Goal: Task Accomplishment & Management: Manage account settings

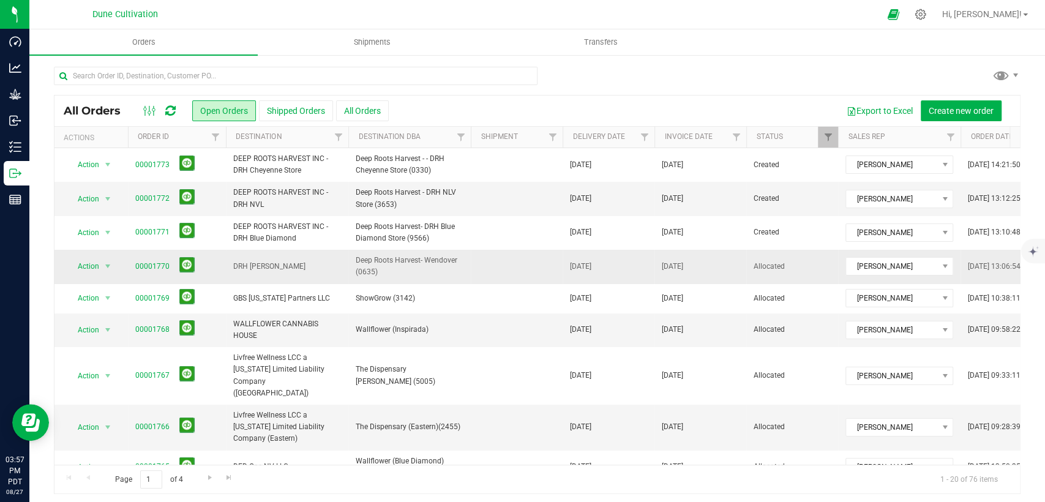
scroll to position [388, 0]
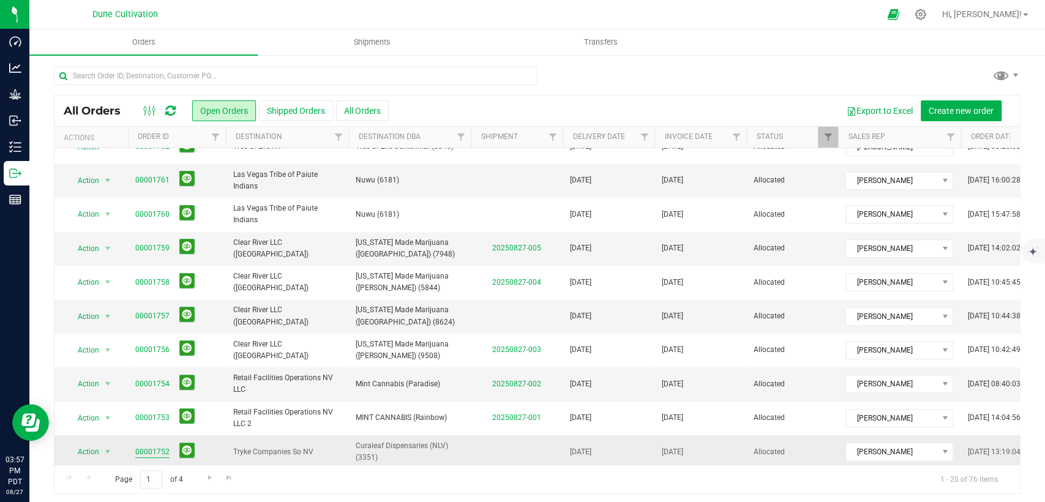
click at [156, 446] on link "00001752" at bounding box center [152, 452] width 34 height 12
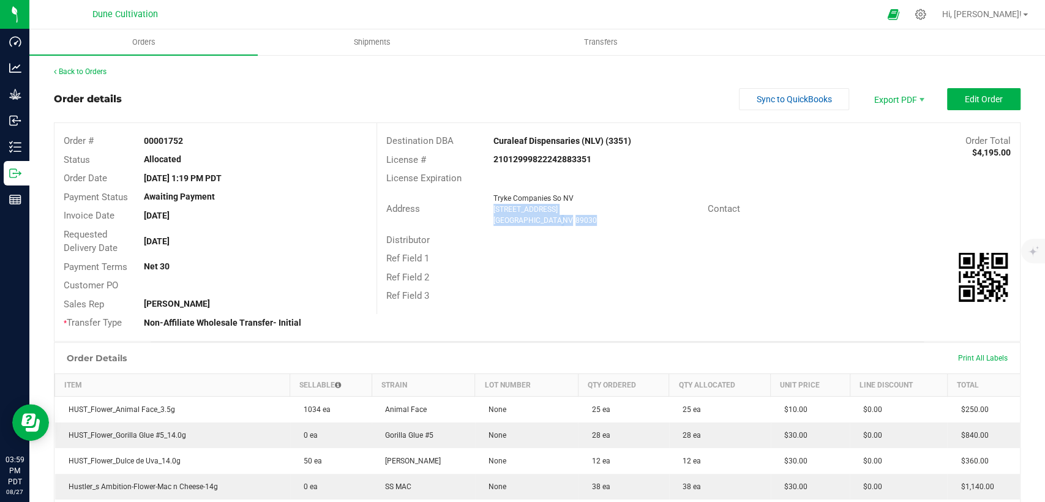
drag, startPoint x: 577, startPoint y: 220, endPoint x: 489, endPoint y: 206, distance: 89.4
click at [494, 206] on ngx-name-and-address "Tryke Companies So NV [STREET_ADDRESS]" at bounding box center [596, 209] width 205 height 33
copy ngx-name-and-address "[STREET_ADDRESS]"
click at [965, 102] on span "Edit Order" at bounding box center [984, 99] width 38 height 10
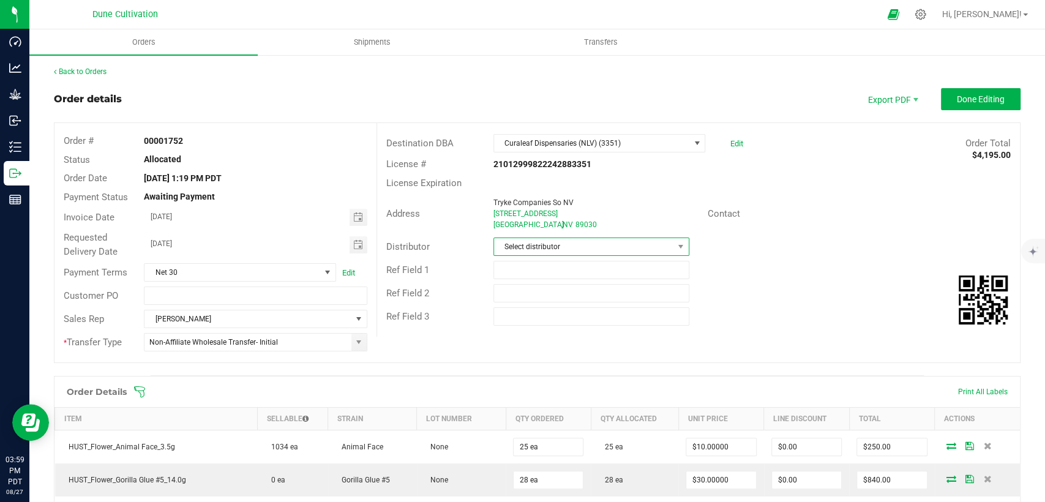
click at [546, 247] on span "Select distributor" at bounding box center [583, 246] width 179 height 17
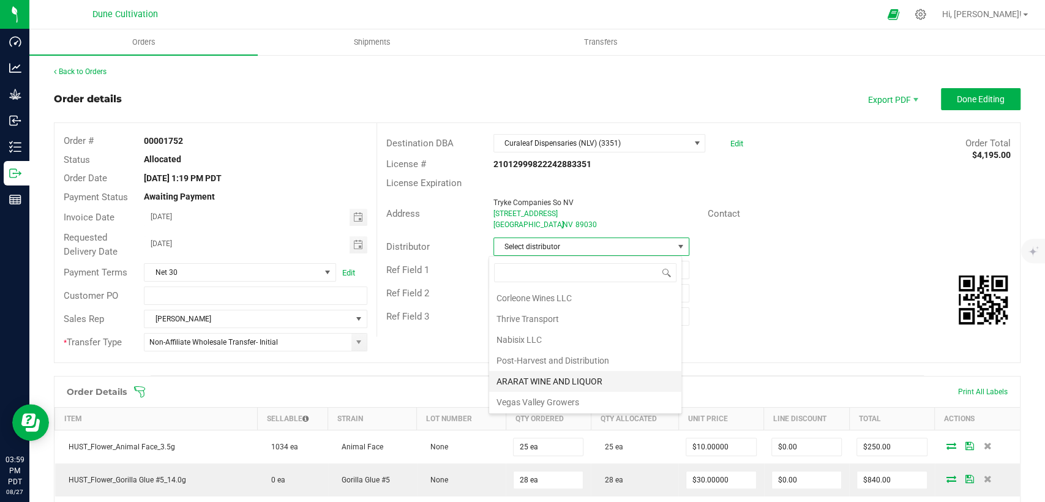
click at [558, 379] on li "ARARAT WINE AND LIQUOR" at bounding box center [585, 381] width 192 height 21
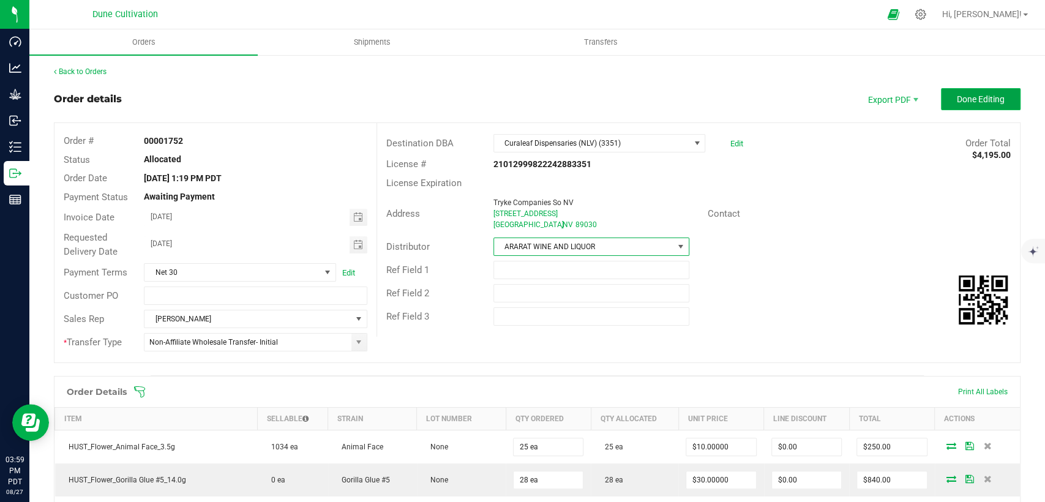
click at [977, 94] on span "Done Editing" at bounding box center [981, 99] width 48 height 10
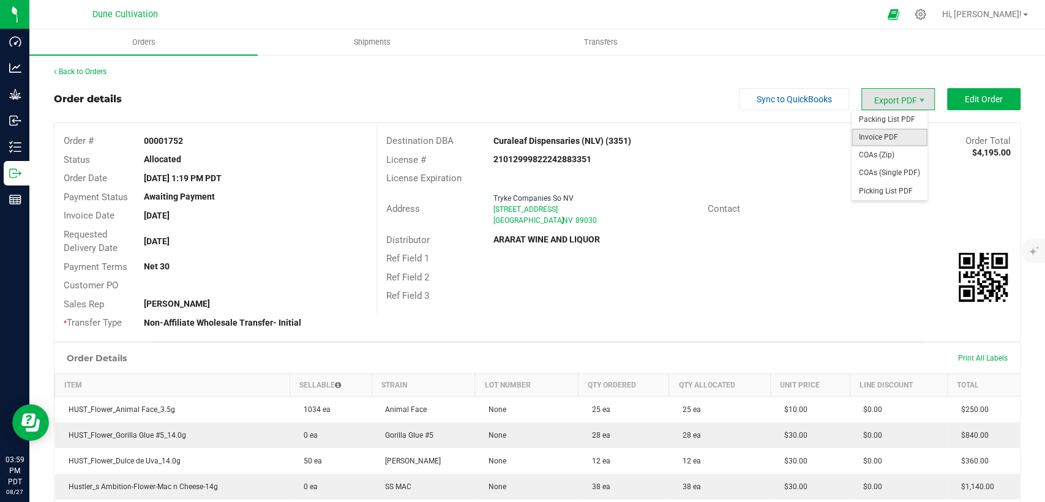
click at [869, 133] on span "Invoice PDF" at bounding box center [890, 138] width 76 height 18
click at [876, 177] on span "COAs (Single PDF)" at bounding box center [890, 173] width 76 height 18
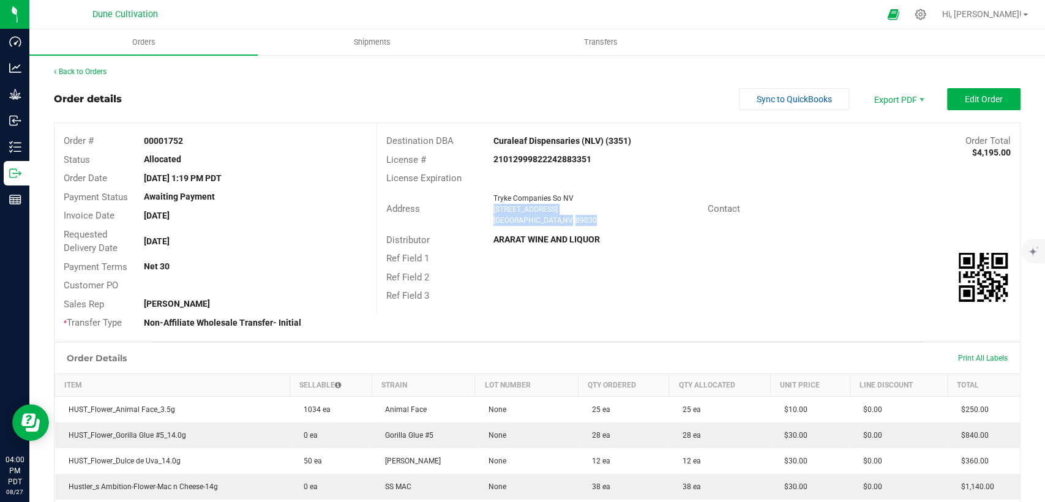
drag, startPoint x: 577, startPoint y: 219, endPoint x: 487, endPoint y: 207, distance: 90.8
click at [487, 207] on div "Tryke Companies So NV [STREET_ADDRESS]" at bounding box center [597, 209] width 220 height 33
copy ngx-name-and-address "[STREET_ADDRESS]"
click at [368, 40] on span "Shipments" at bounding box center [372, 42] width 70 height 11
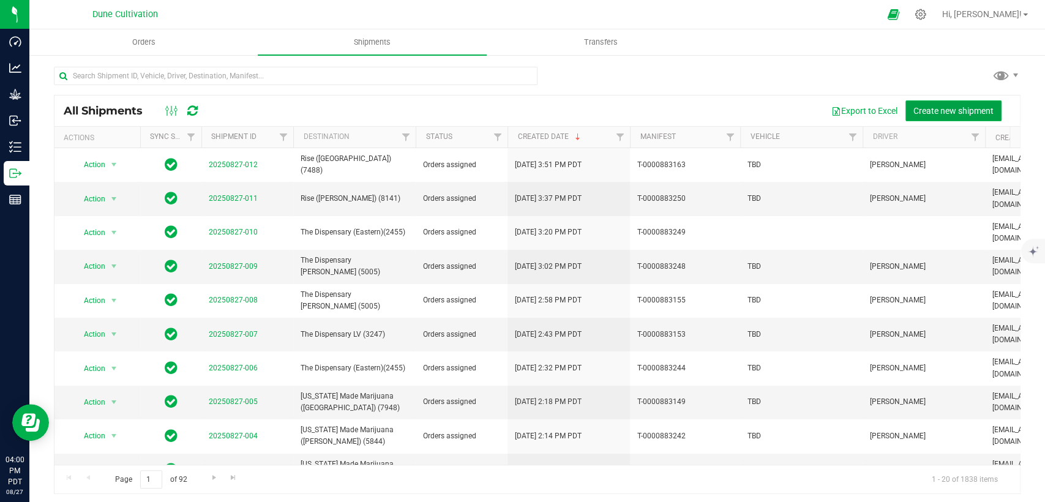
click at [938, 103] on button "Create new shipment" at bounding box center [954, 110] width 96 height 21
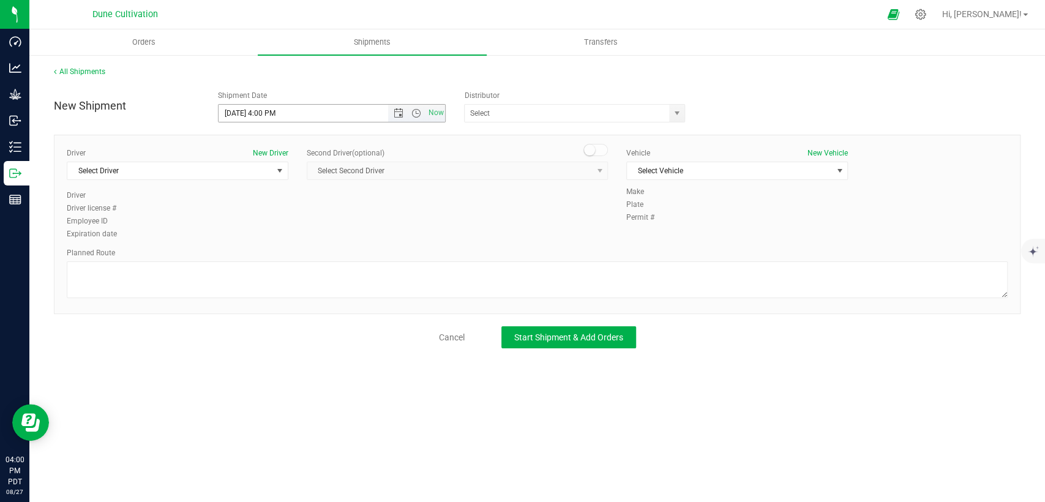
click at [239, 110] on input "[DATE] 4:00 PM" at bounding box center [314, 113] width 190 height 17
click at [274, 113] on input "[DATE] 4:00 PM" at bounding box center [314, 113] width 190 height 17
drag, startPoint x: 282, startPoint y: 113, endPoint x: 262, endPoint y: 111, distance: 20.3
click at [262, 111] on input "[DATE] 4:00 PM" at bounding box center [314, 113] width 190 height 17
click at [676, 119] on span "select" at bounding box center [676, 113] width 15 height 17
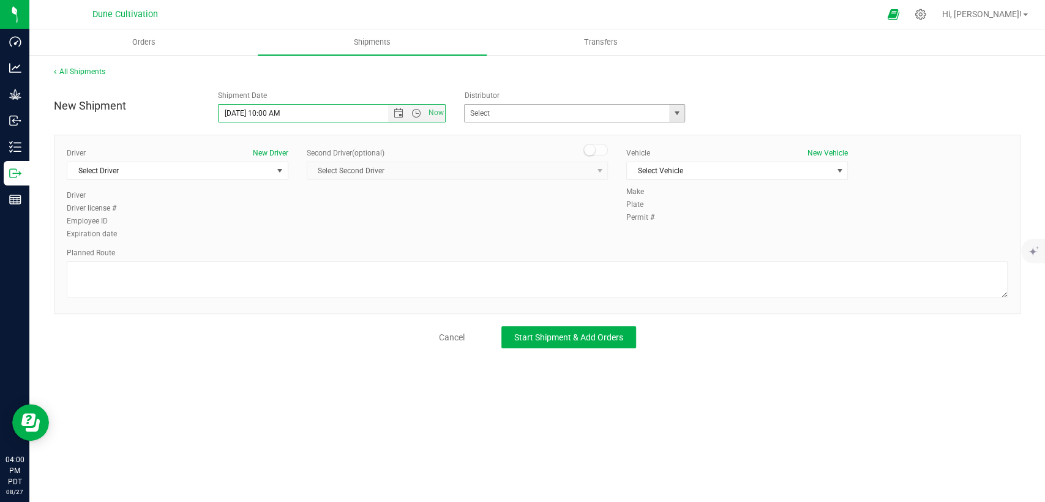
type input "[DATE] 10:00 AM"
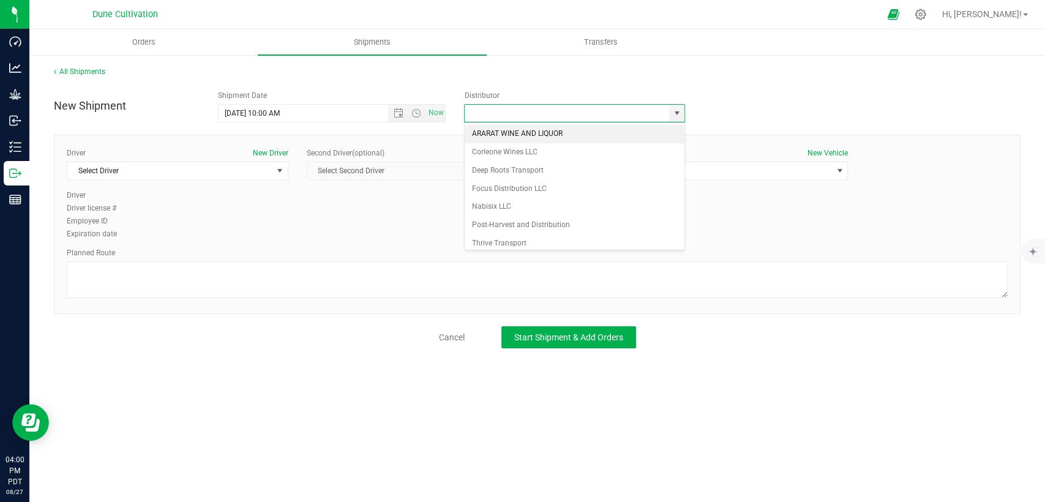
click at [502, 128] on li "ARARAT WINE AND LIQUOR" at bounding box center [575, 134] width 220 height 18
type input "ARARAT WINE AND LIQUOR"
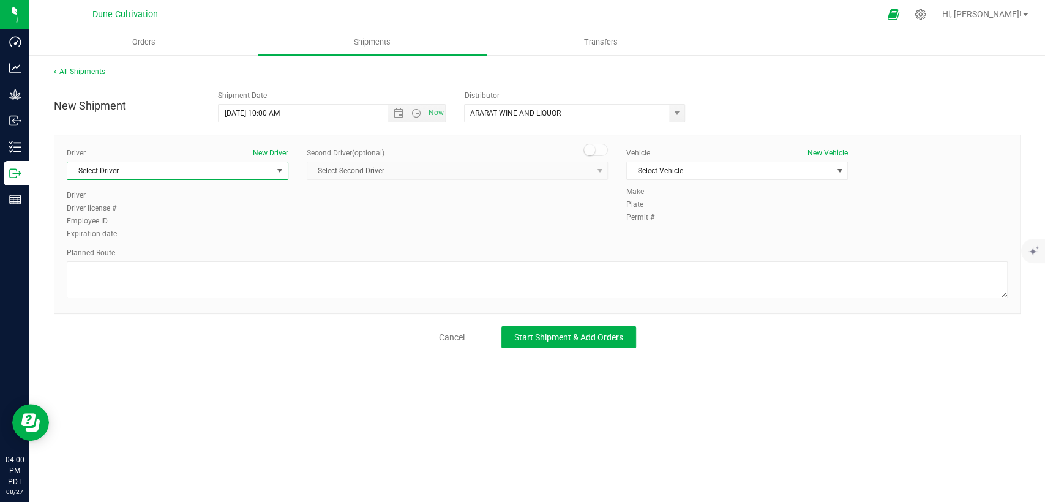
click at [241, 168] on span "Select Driver" at bounding box center [169, 170] width 205 height 17
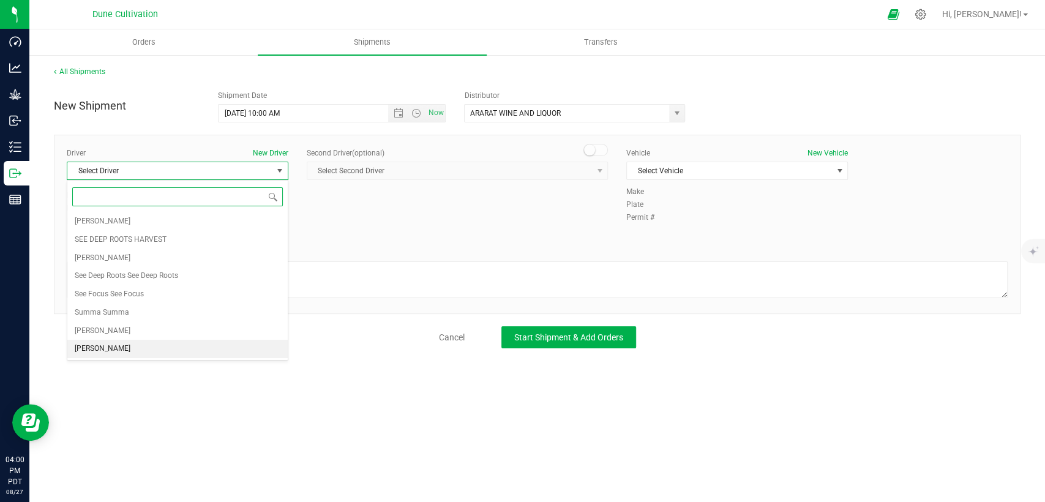
click at [108, 350] on li "[PERSON_NAME]" at bounding box center [177, 349] width 220 height 18
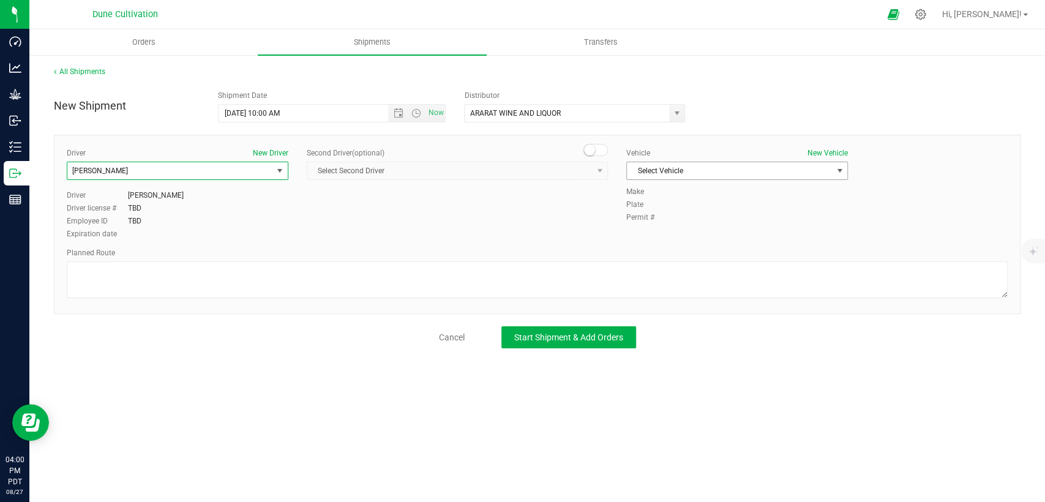
click at [689, 167] on span "Select Vehicle" at bounding box center [729, 170] width 205 height 17
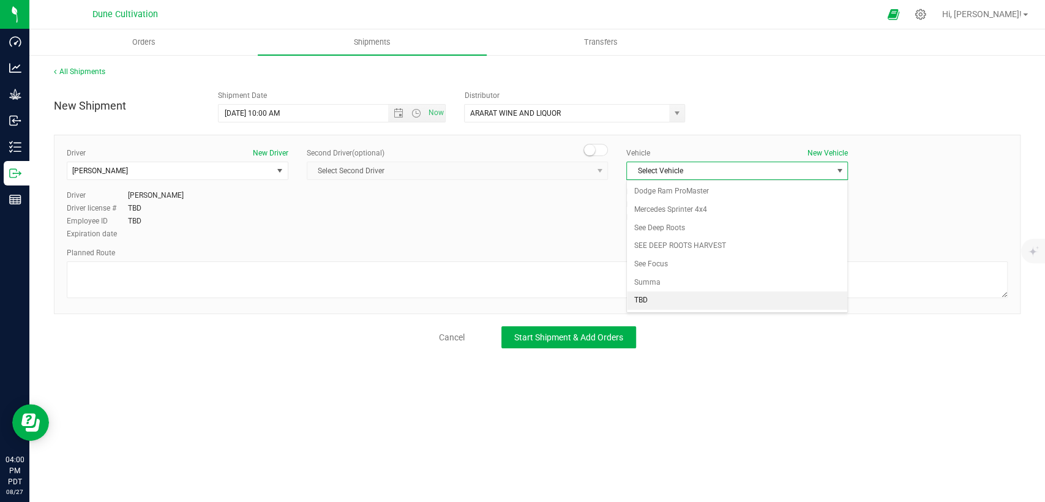
click at [659, 293] on li "TBD" at bounding box center [737, 300] width 220 height 18
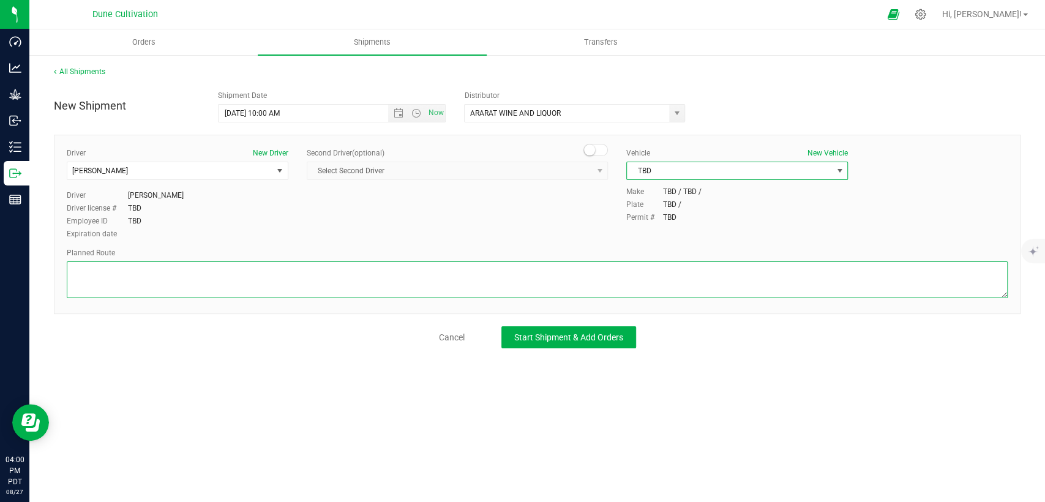
click at [608, 282] on textarea at bounding box center [537, 279] width 941 height 37
paste textarea " Follow Bucyrus Erie to E [PERSON_NAME] 9 sec (164 ft)  Drive along [GEOGRAPH…"
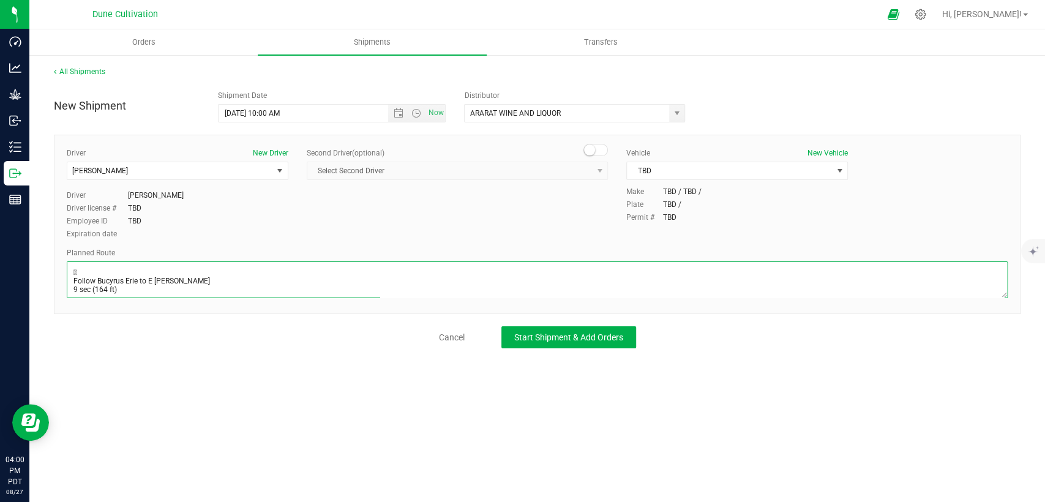
scroll to position [66, 0]
type textarea " Follow Bucyrus Erie to E [PERSON_NAME] 9 sec (164 ft)  Drive along [GEOGRAPH…"
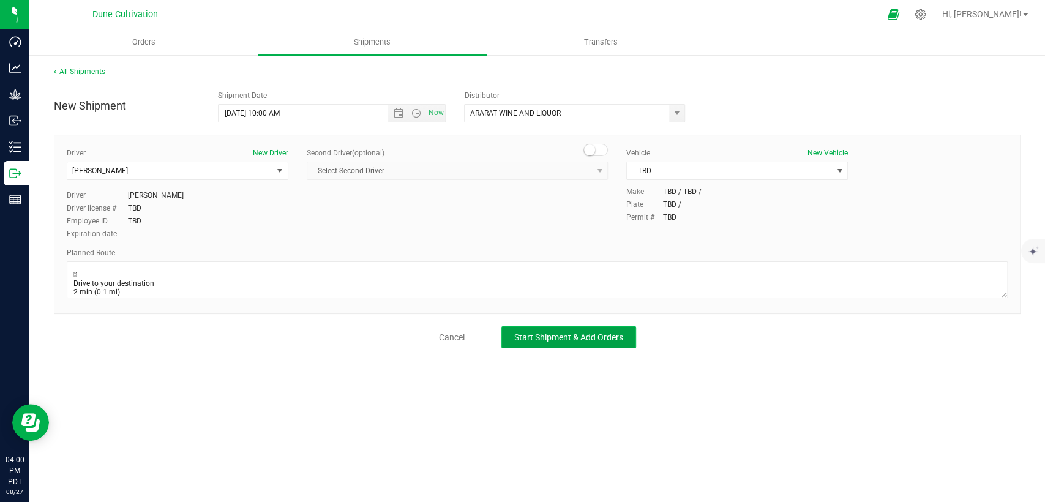
click at [560, 338] on span "Start Shipment & Add Orders" at bounding box center [568, 337] width 109 height 10
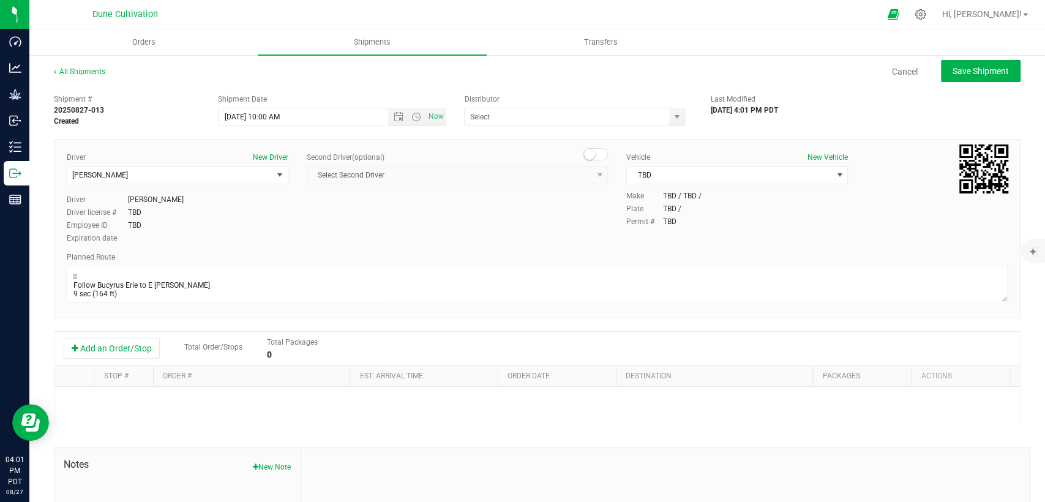
type input "ARARAT WINE AND LIQUOR"
click at [126, 351] on button "Add an Order/Stop" at bounding box center [112, 348] width 96 height 21
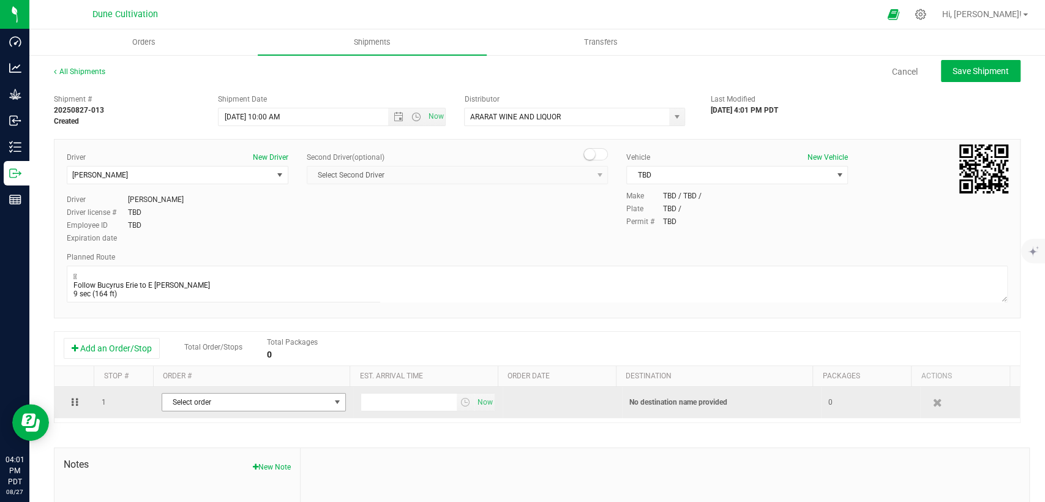
click at [213, 402] on span "Select order" at bounding box center [246, 402] width 168 height 17
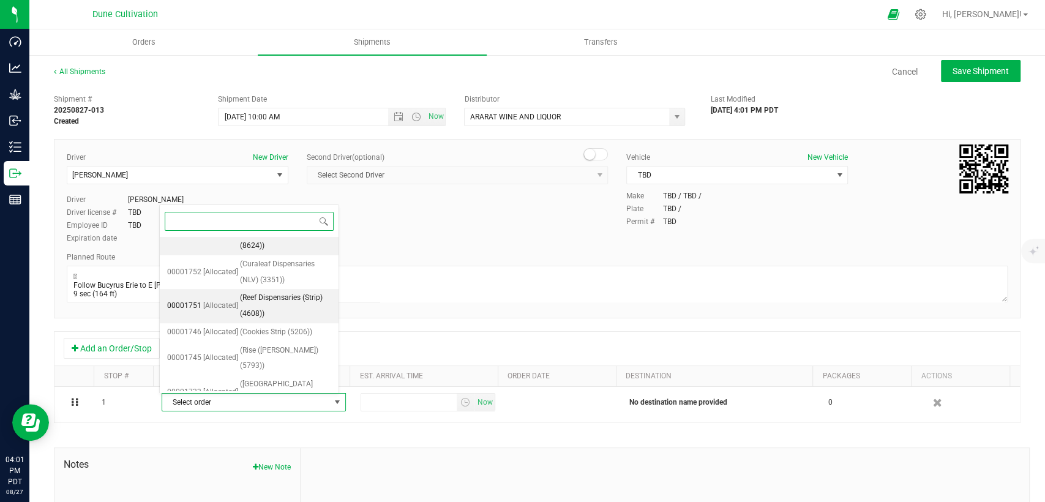
scroll to position [290, 0]
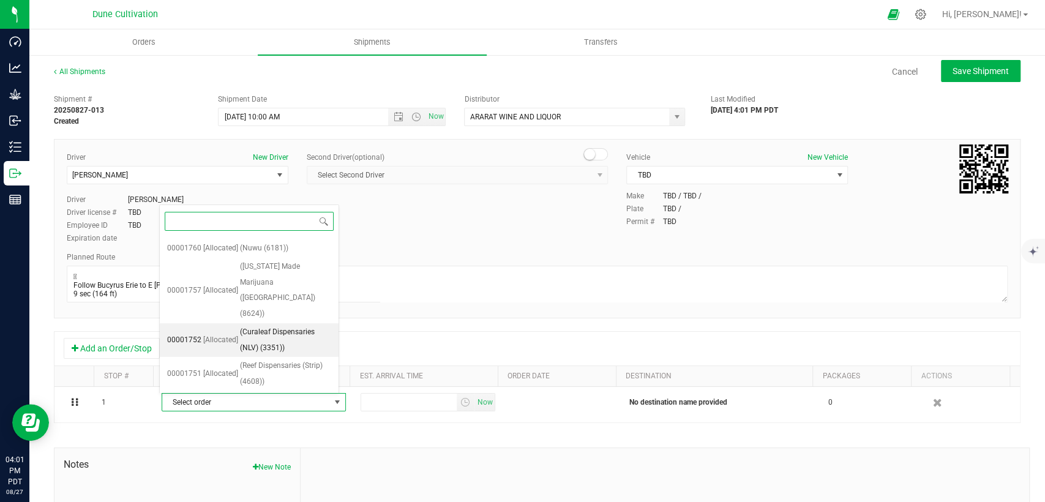
click at [238, 341] on li "00001752 [Allocated] (Curaleaf Dispensaries (NLV) (3351))" at bounding box center [249, 340] width 179 height 34
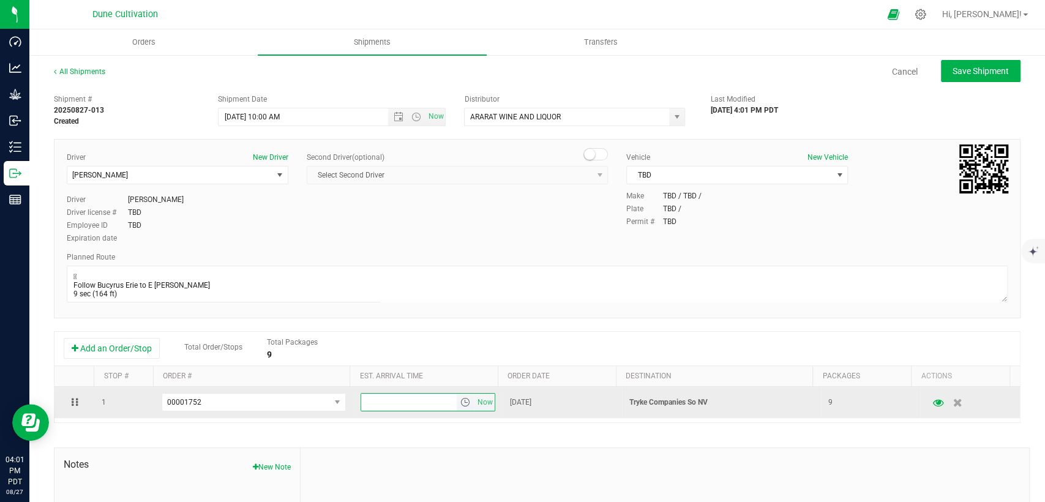
click at [381, 409] on input "text" at bounding box center [409, 402] width 96 height 17
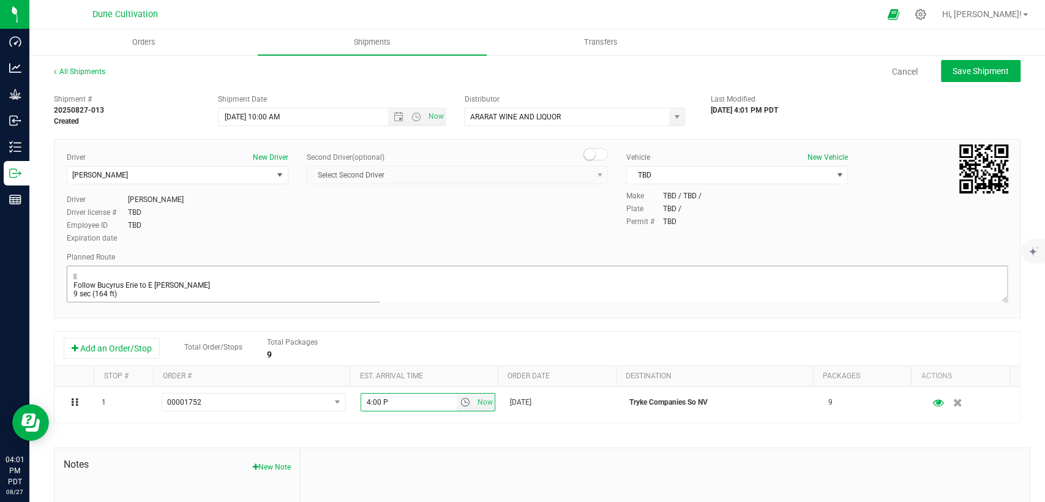
type input "4:00 PM"
click at [953, 67] on span "Save Shipment" at bounding box center [981, 71] width 56 height 10
type input "[DATE] 5:00 PM"
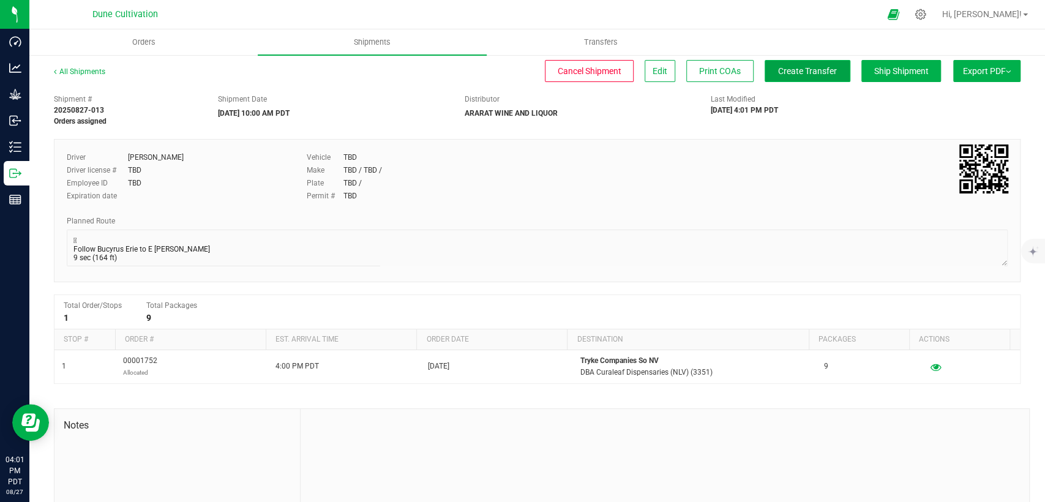
click at [789, 67] on span "Create Transfer" at bounding box center [807, 71] width 59 height 10
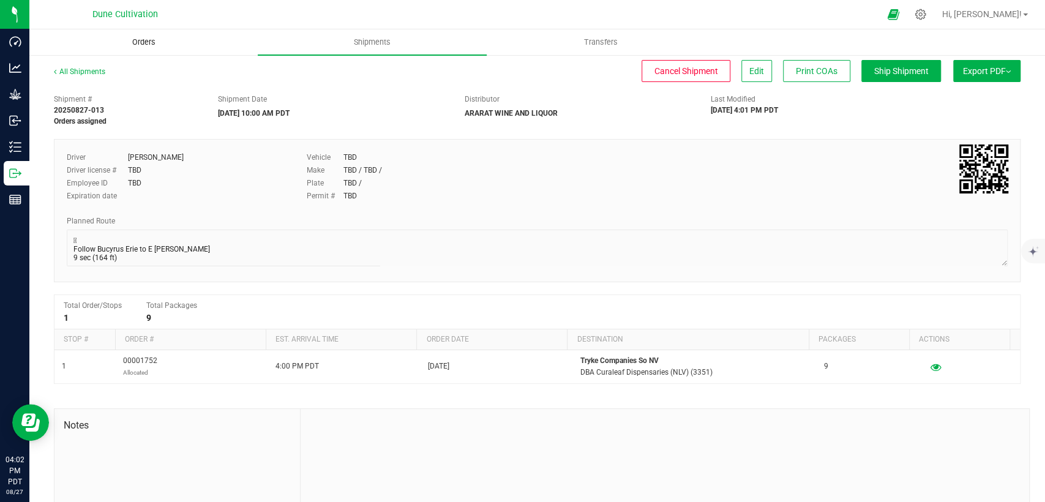
click at [140, 40] on span "Orders" at bounding box center [144, 42] width 56 height 11
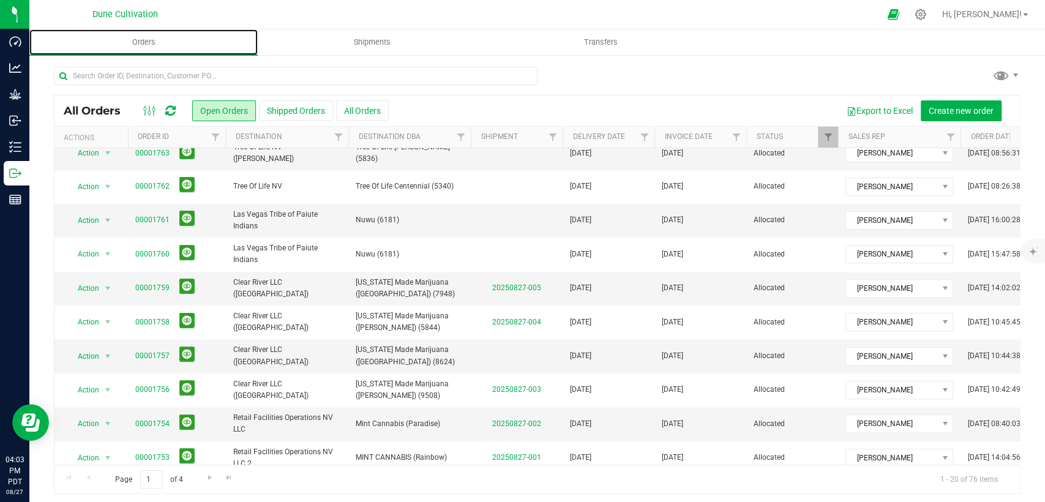
scroll to position [388, 0]
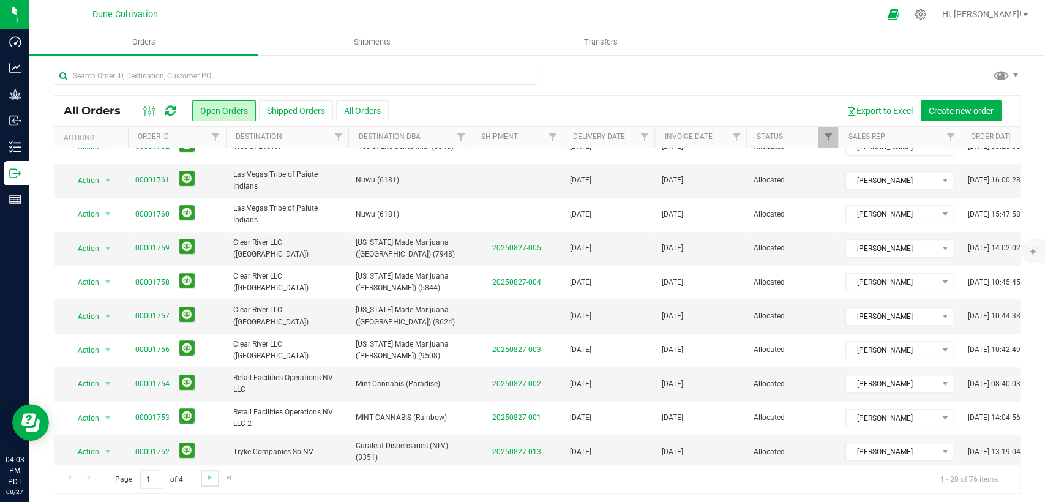
click at [215, 476] on link "Go to the next page" at bounding box center [210, 478] width 18 height 17
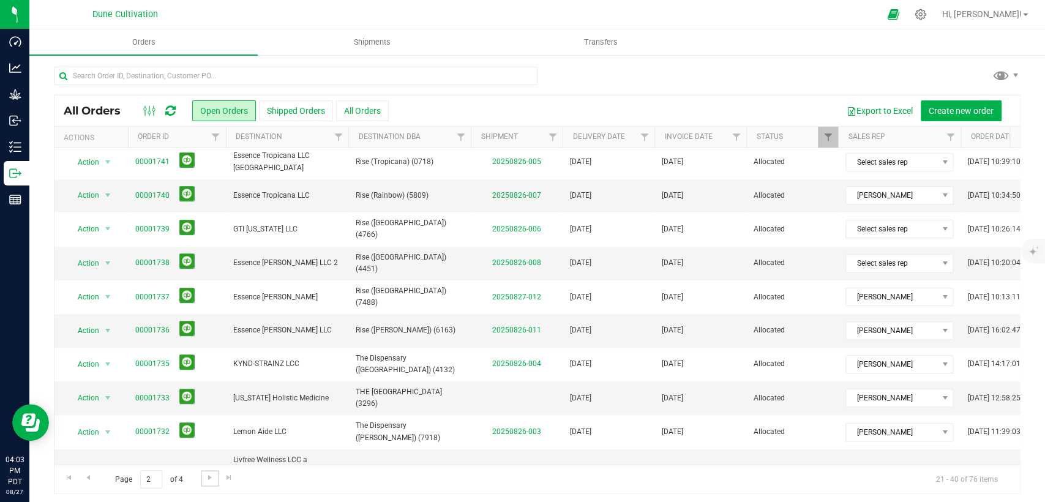
scroll to position [0, 0]
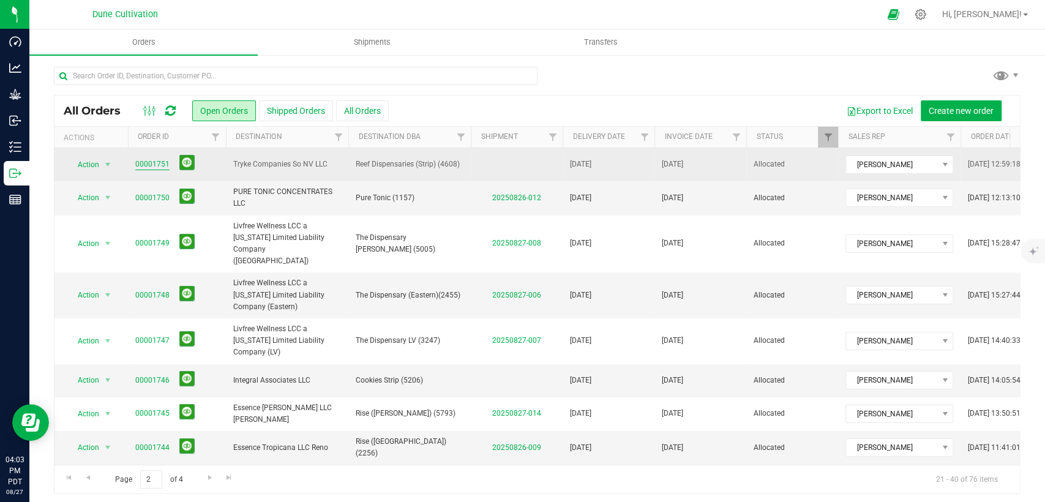
click at [154, 165] on link "00001751" at bounding box center [152, 165] width 34 height 12
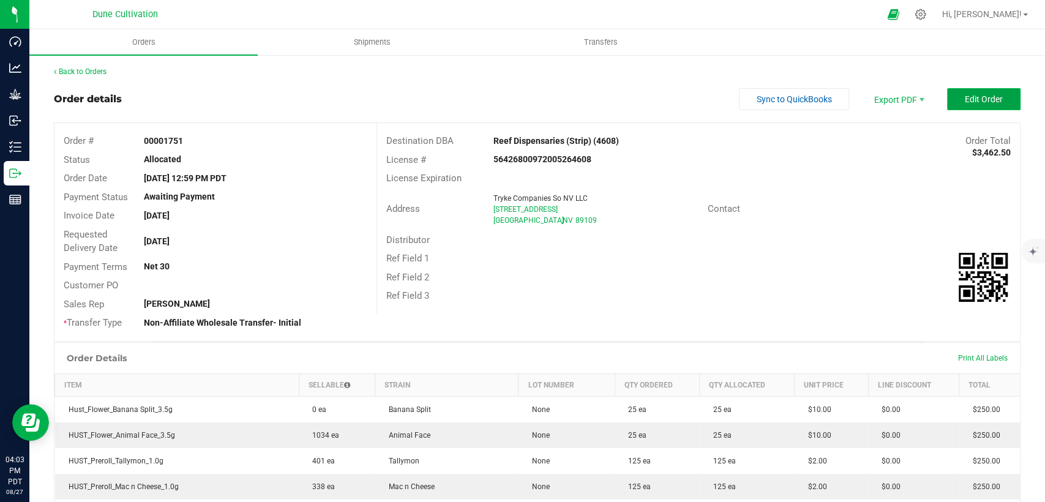
click at [965, 103] on span "Edit Order" at bounding box center [984, 99] width 38 height 10
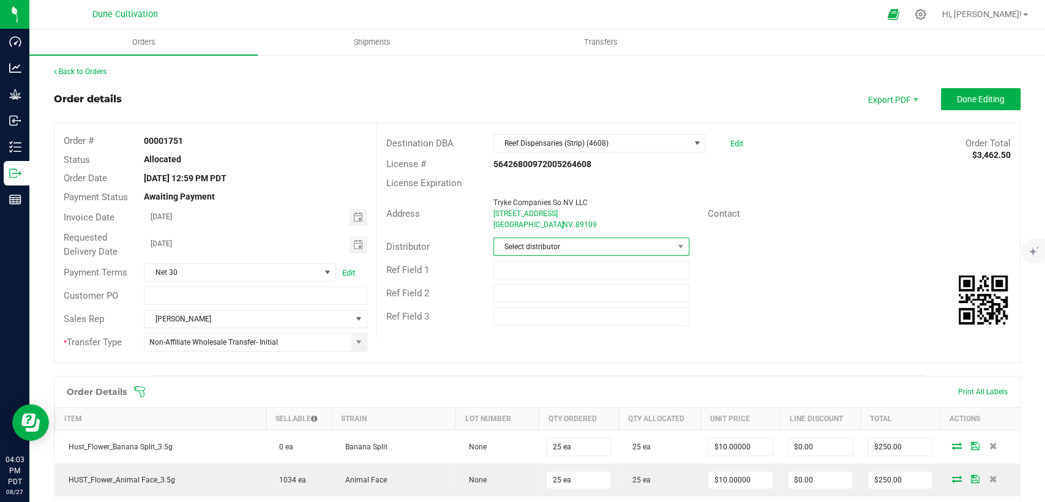
click at [539, 247] on span "Select distributor" at bounding box center [583, 246] width 179 height 17
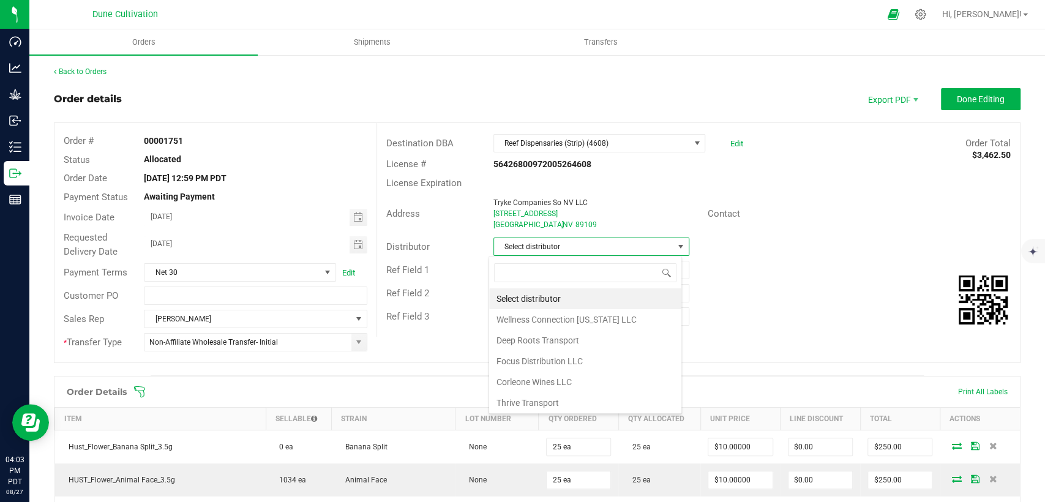
scroll to position [68, 0]
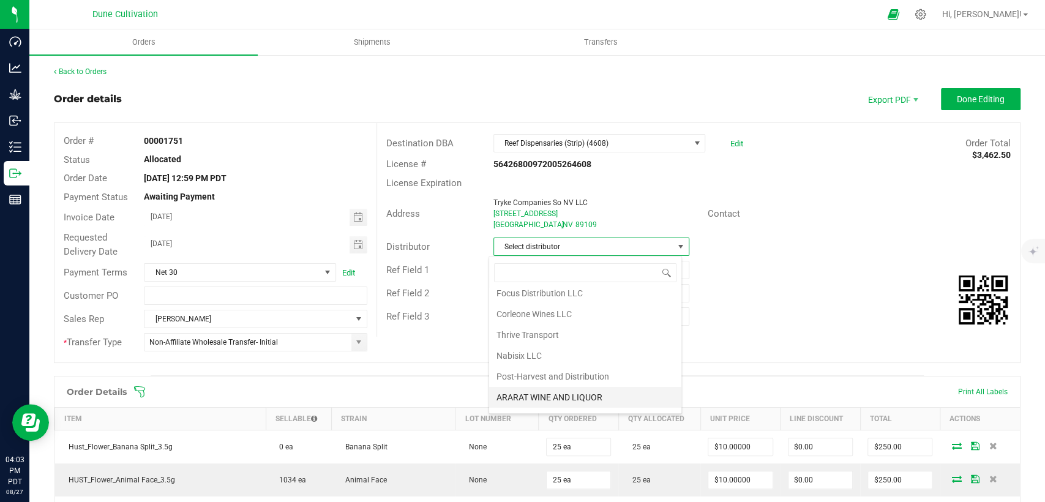
click at [525, 397] on li "ARARAT WINE AND LIQUOR" at bounding box center [585, 397] width 192 height 21
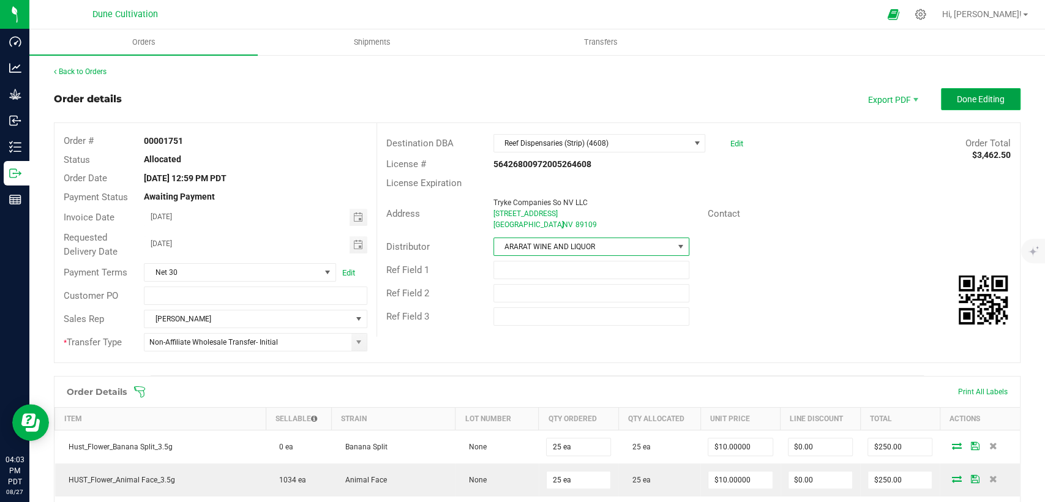
click at [969, 107] on button "Done Editing" at bounding box center [981, 99] width 80 height 22
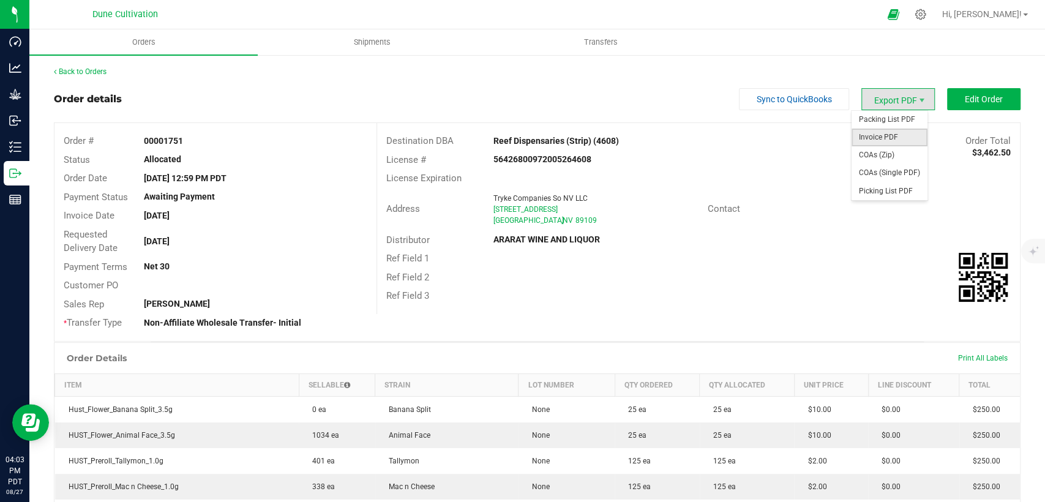
click at [866, 141] on span "Invoice PDF" at bounding box center [890, 138] width 76 height 18
click at [881, 169] on span "COAs (Single PDF)" at bounding box center [890, 173] width 76 height 18
click at [702, 127] on div "Destination DBA Reef Dispensaries (Strip) (4608) Order Total $3,462.50 License …" at bounding box center [699, 218] width 644 height 191
drag, startPoint x: 568, startPoint y: 219, endPoint x: 481, endPoint y: 212, distance: 86.6
click at [481, 212] on div "Address Tryke Companies So NV LLC [STREET_ADDRESS]" at bounding box center [542, 209] width 331 height 38
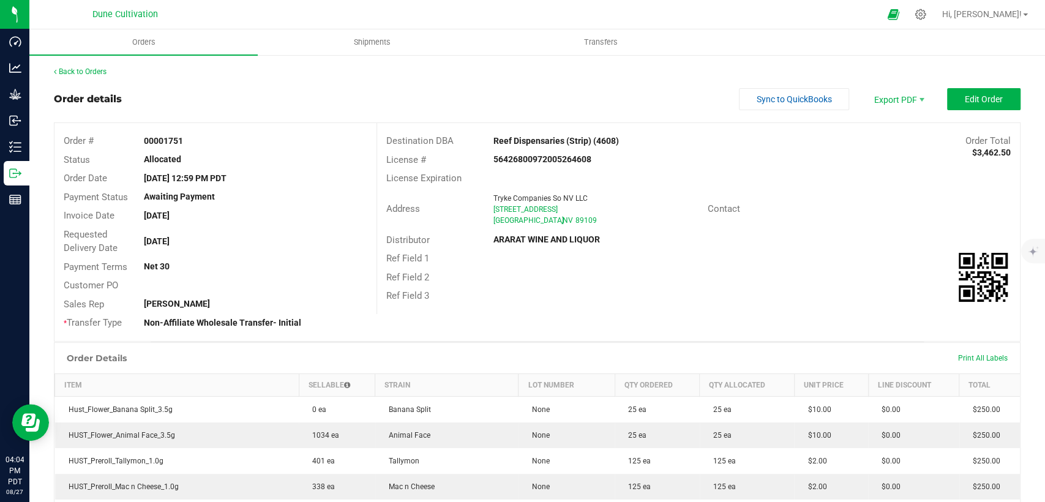
click at [590, 235] on strong "ARARAT WINE AND LIQUOR" at bounding box center [547, 240] width 107 height 10
drag, startPoint x: 562, startPoint y: 218, endPoint x: 487, endPoint y: 205, distance: 76.5
click at [487, 205] on div "Tryke Companies So NV LLC [STREET_ADDRESS]" at bounding box center [597, 209] width 220 height 33
copy ngx-name-and-address "[STREET_ADDRESS]"
click at [373, 32] on uib-tab-heading "Shipments" at bounding box center [371, 42] width 227 height 24
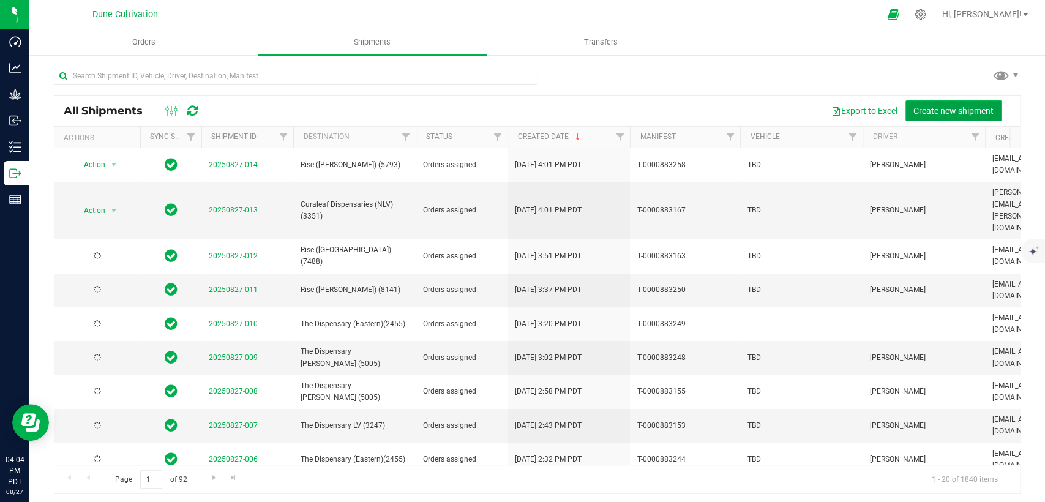
click at [934, 104] on button "Create new shipment" at bounding box center [954, 110] width 96 height 21
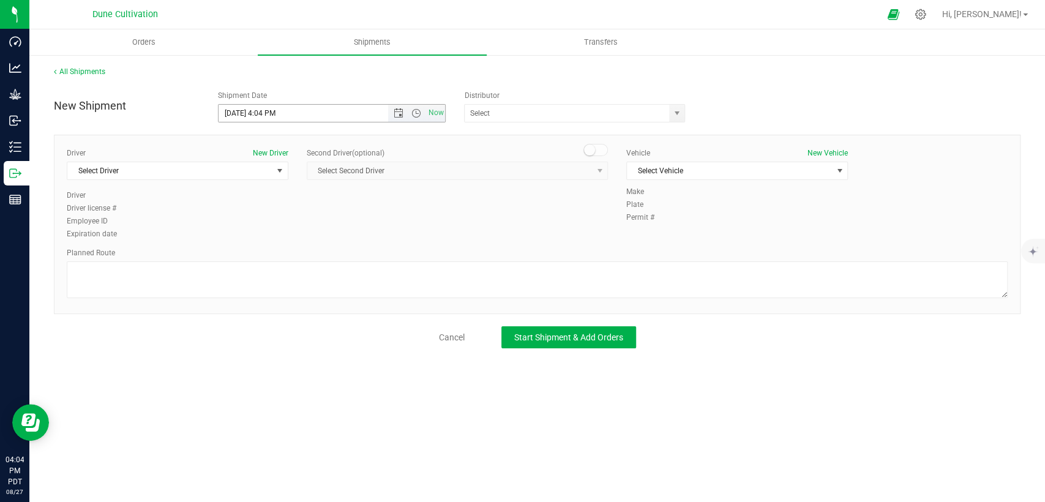
click at [240, 113] on input "[DATE] 4:04 PM" at bounding box center [314, 113] width 190 height 17
drag, startPoint x: 280, startPoint y: 113, endPoint x: 260, endPoint y: 110, distance: 20.4
click at [260, 110] on input "[DATE] 4:04 PM" at bounding box center [314, 113] width 190 height 17
click at [681, 116] on span "select" at bounding box center [677, 113] width 10 height 10
type input "[DATE] 10:00 AM"
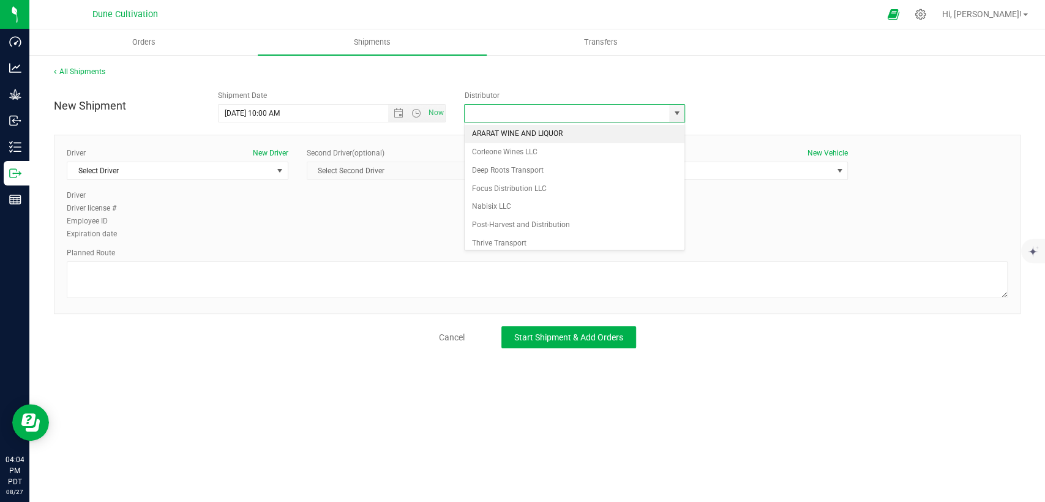
click at [570, 135] on li "ARARAT WINE AND LIQUOR" at bounding box center [575, 134] width 220 height 18
type input "ARARAT WINE AND LIQUOR"
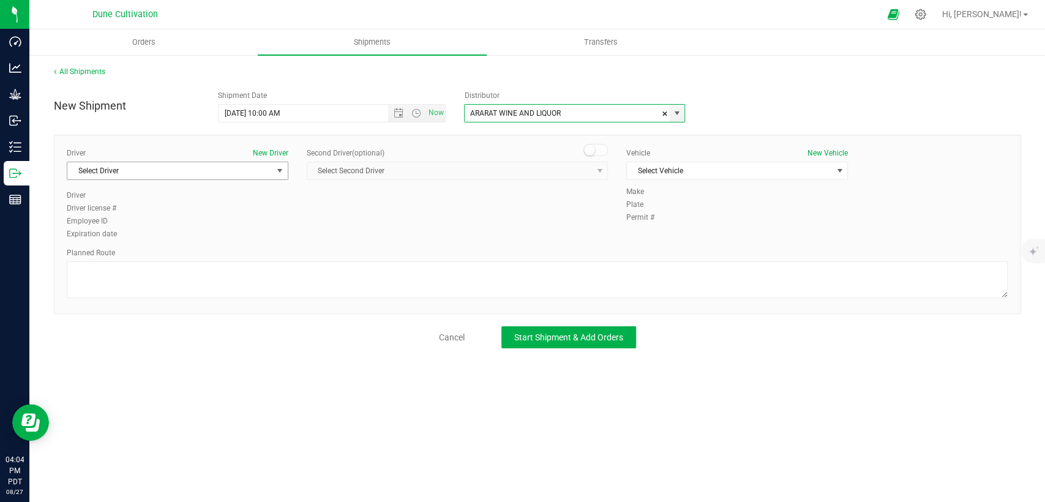
click at [206, 171] on span "Select Driver" at bounding box center [169, 170] width 205 height 17
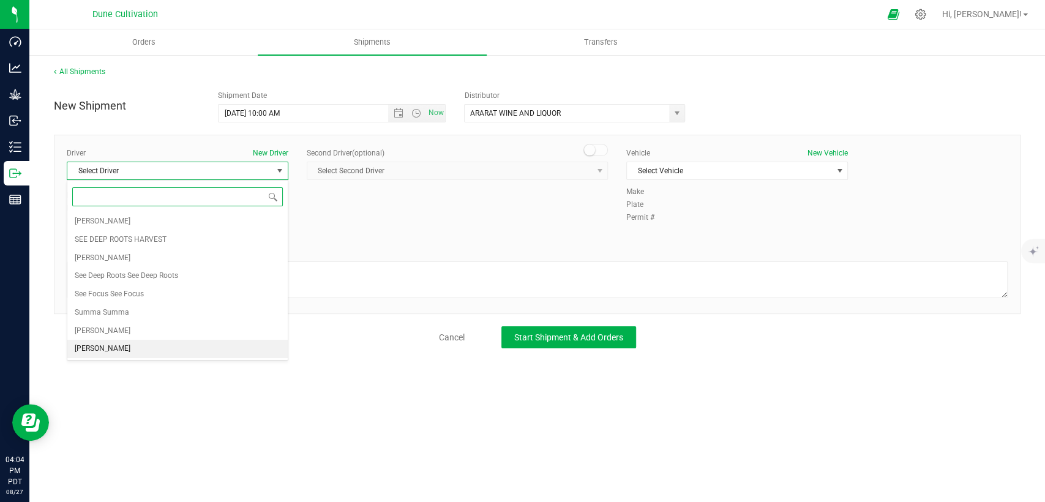
click at [119, 350] on li "[PERSON_NAME]" at bounding box center [177, 349] width 220 height 18
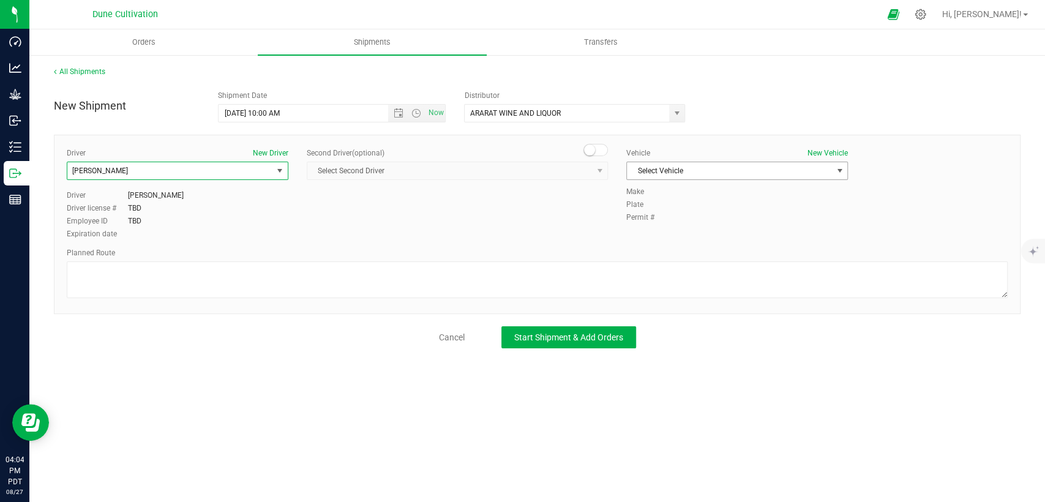
click at [685, 168] on span "Select Vehicle" at bounding box center [729, 170] width 205 height 17
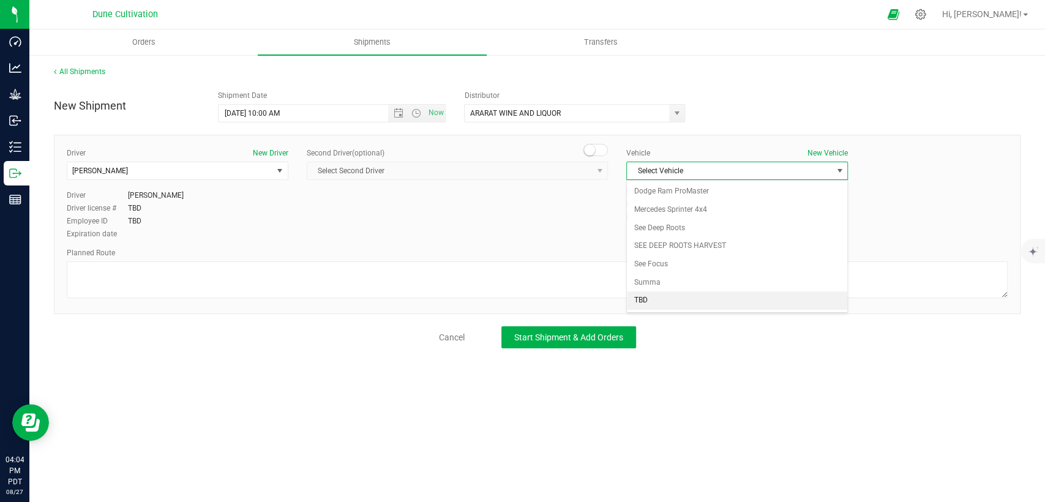
click at [670, 304] on li "TBD" at bounding box center [737, 300] width 220 height 18
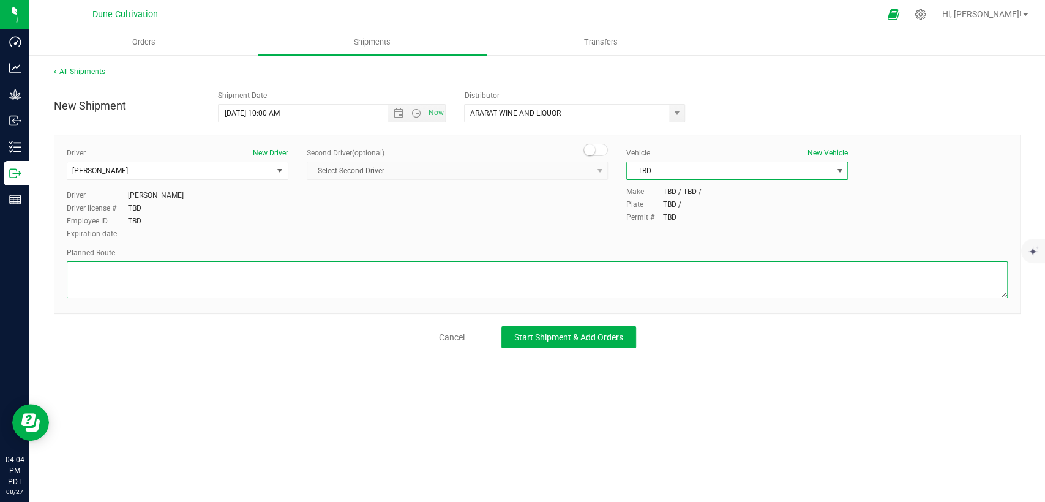
click at [636, 279] on textarea at bounding box center [537, 279] width 941 height 37
paste textarea " Follow E [PERSON_NAME] and [PERSON_NAME] to E Cheyenne Ave 5 min (1.8 mi)  T…"
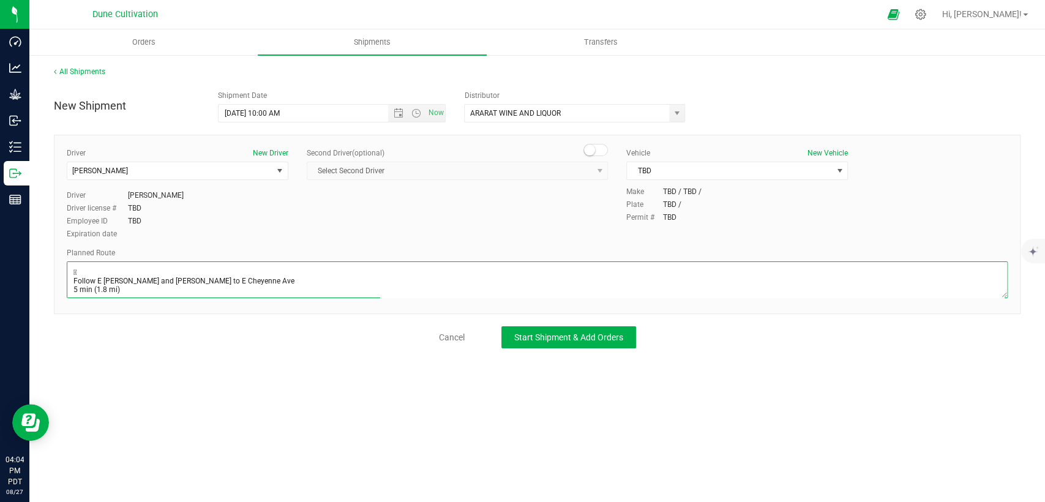
scroll to position [66, 0]
type textarea " Follow E [PERSON_NAME] and [PERSON_NAME] to E Cheyenne Ave 5 min (1.8 mi)  T…"
click at [609, 336] on span "Start Shipment & Add Orders" at bounding box center [568, 337] width 109 height 10
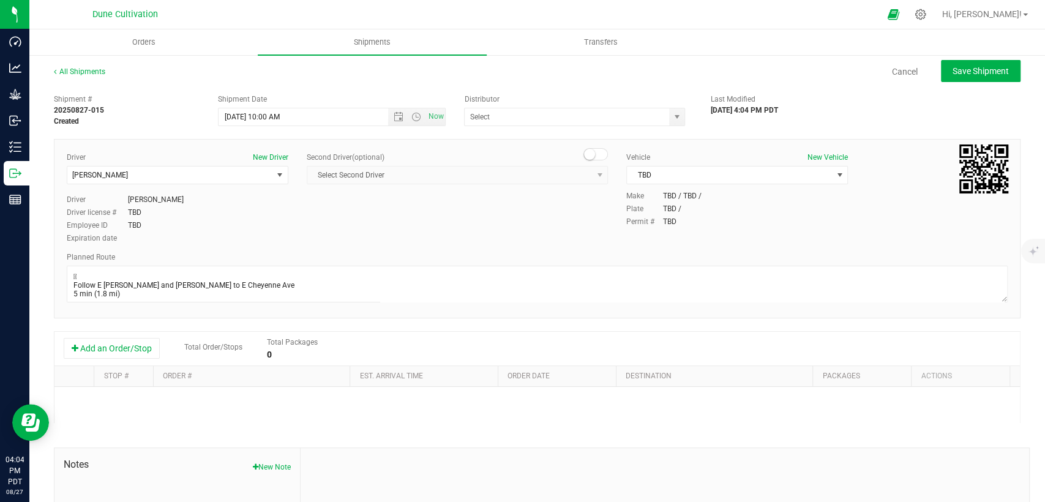
type input "ARARAT WINE AND LIQUOR"
click at [85, 355] on button "Add an Order/Stop" at bounding box center [112, 348] width 96 height 21
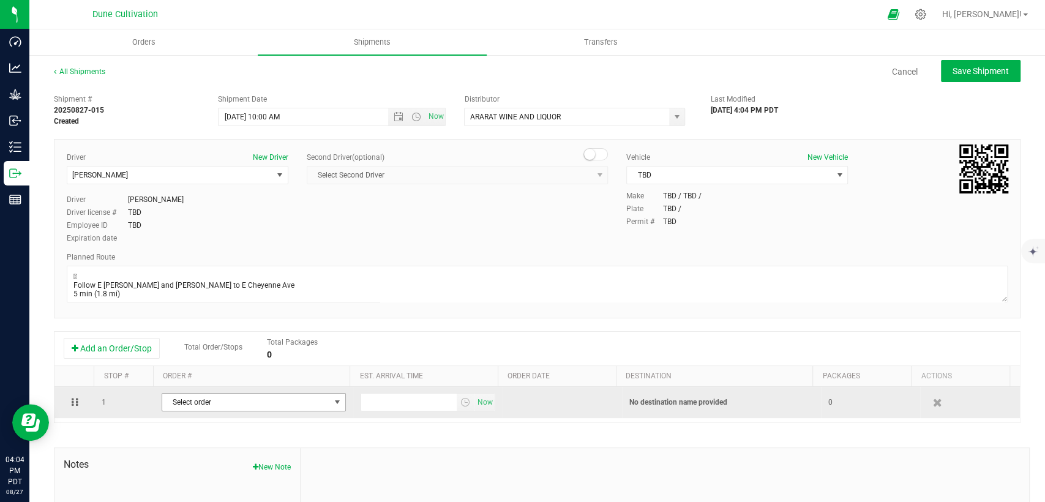
click at [219, 406] on span "Select order" at bounding box center [246, 402] width 168 height 17
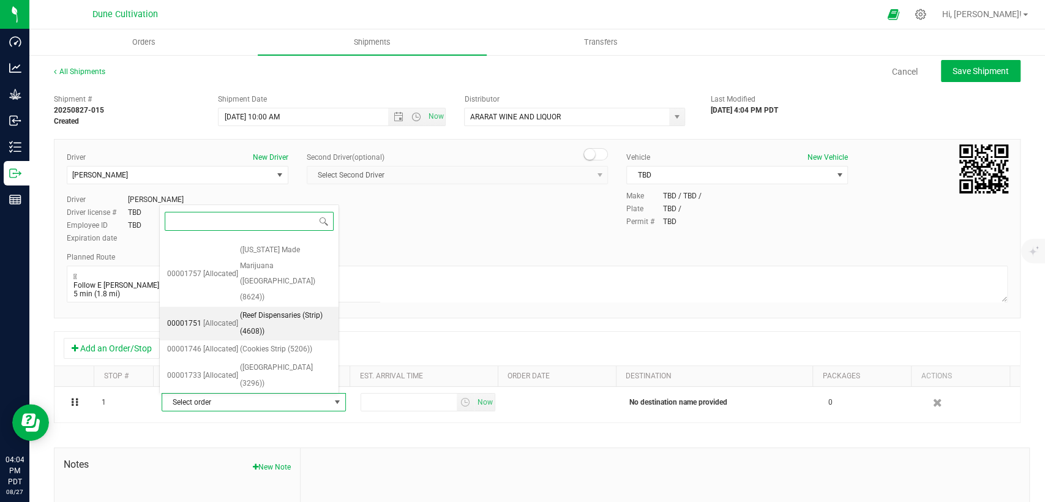
scroll to position [306, 0]
click at [222, 324] on span "[Allocated]" at bounding box center [220, 325] width 35 height 16
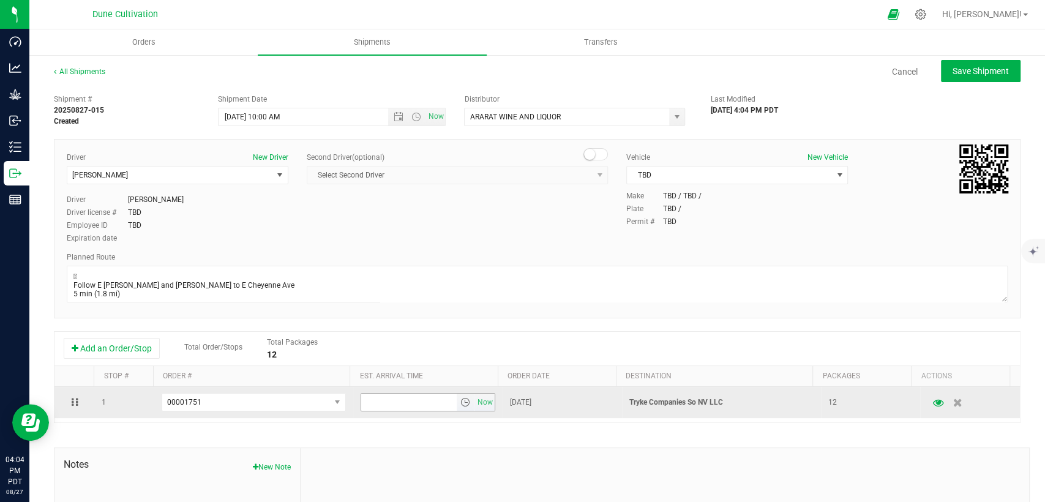
click at [397, 408] on input "text" at bounding box center [409, 402] width 96 height 17
type input "4:00 PM"
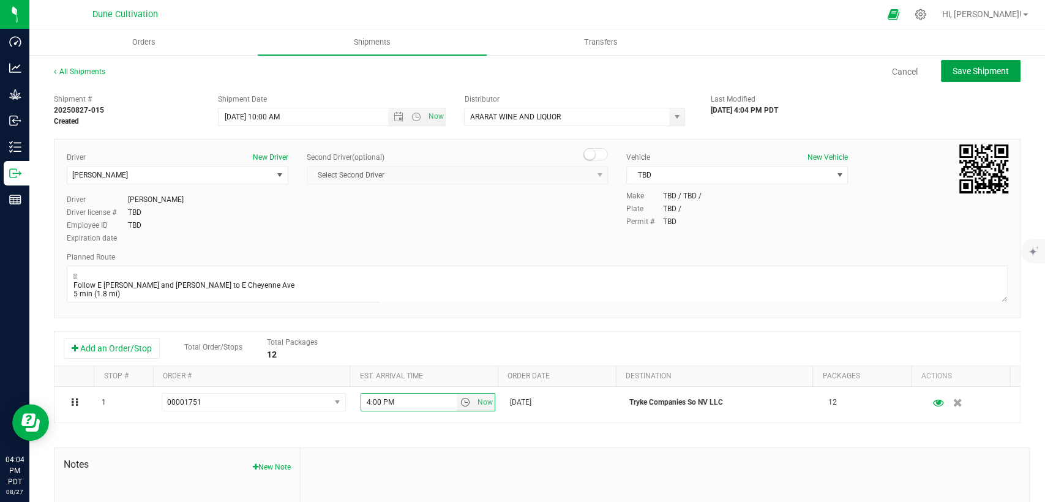
click at [971, 77] on button "Save Shipment" at bounding box center [981, 71] width 80 height 22
type input "[DATE] 5:00 PM"
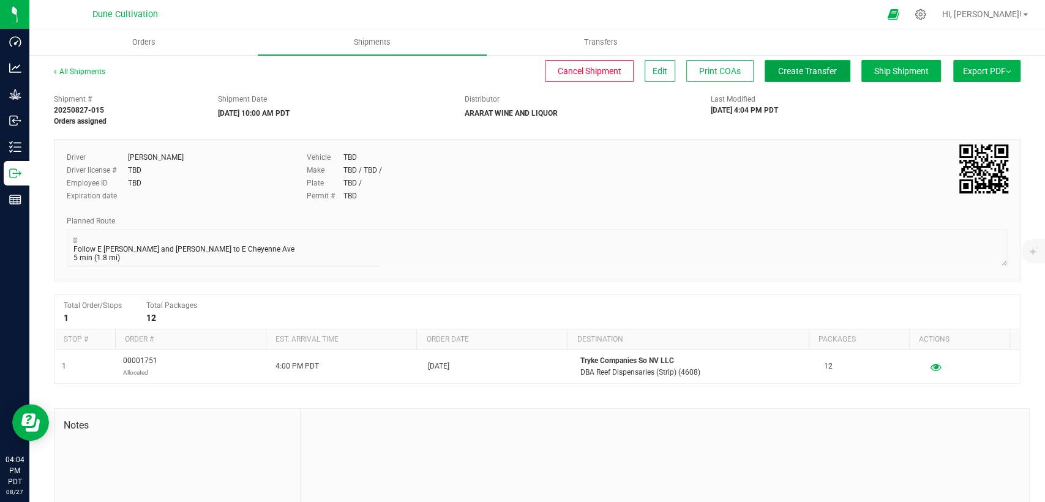
click at [792, 68] on span "Create Transfer" at bounding box center [807, 71] width 59 height 10
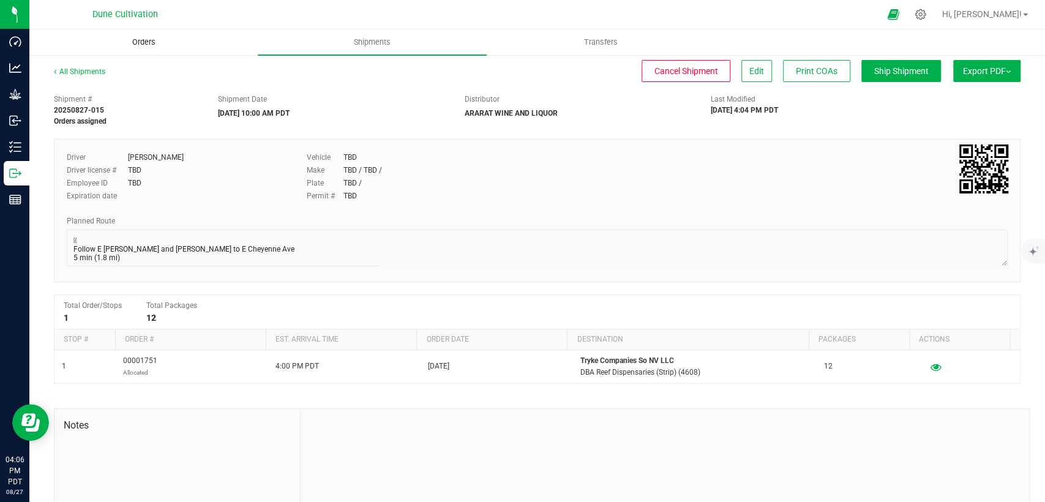
click at [157, 45] on span "Orders" at bounding box center [144, 42] width 56 height 11
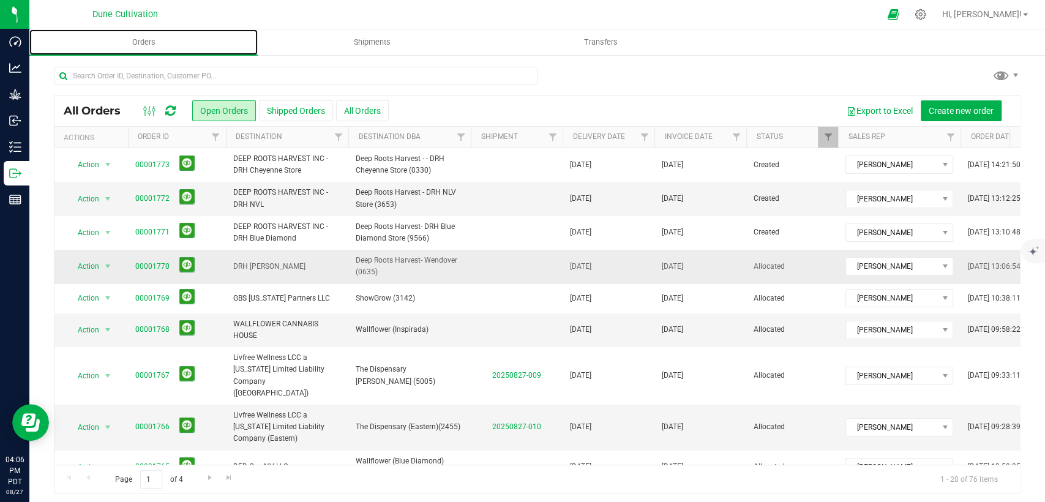
scroll to position [388, 0]
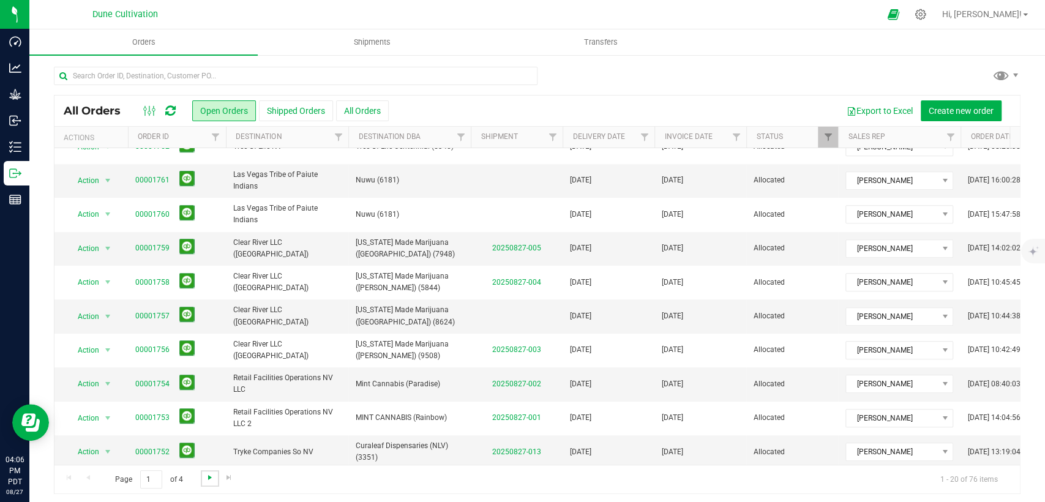
click at [206, 479] on span "Go to the next page" at bounding box center [210, 478] width 10 height 10
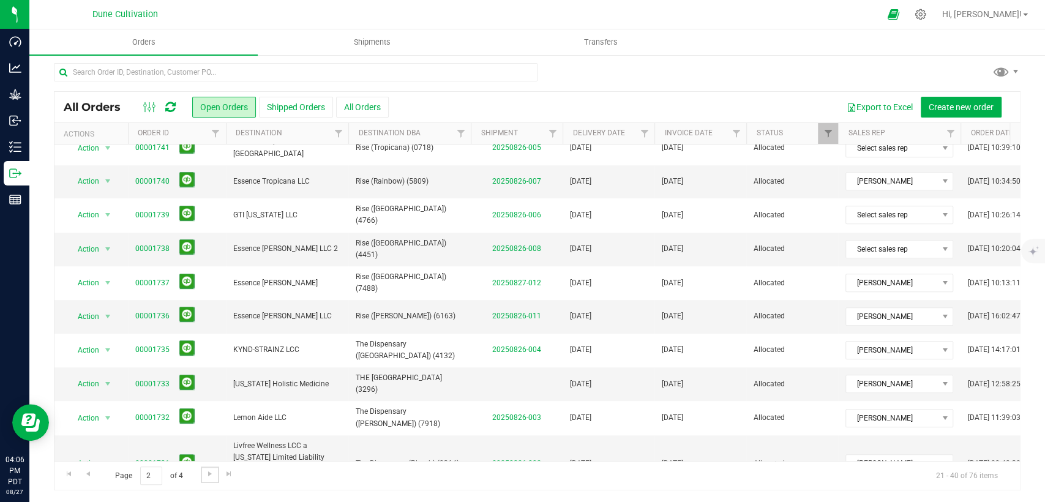
scroll to position [4, 0]
click at [146, 378] on link "00001733" at bounding box center [152, 384] width 34 height 12
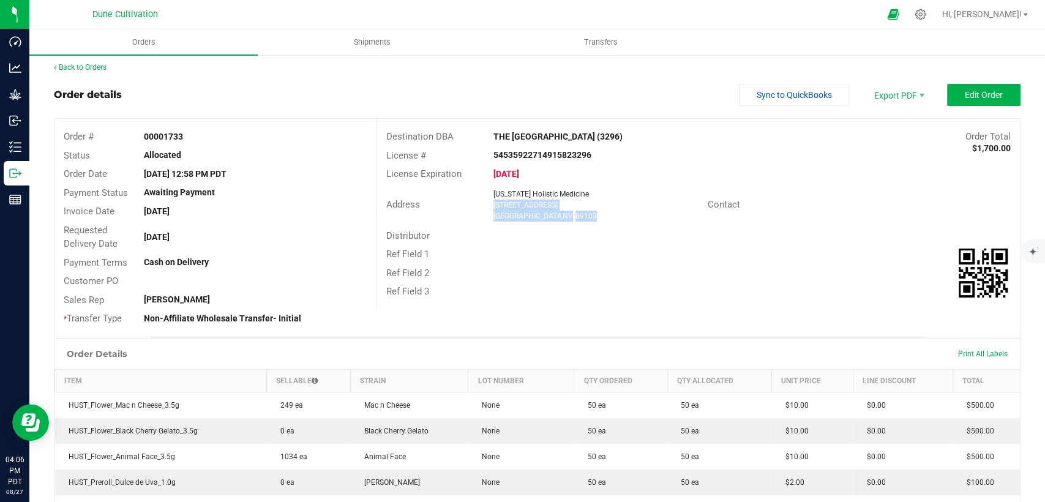
drag, startPoint x: 561, startPoint y: 217, endPoint x: 486, endPoint y: 209, distance: 75.1
click at [487, 209] on div "[US_STATE] Holistic Medicine [STREET_ADDRESS]" at bounding box center [597, 205] width 220 height 33
copy ngx-name-and-address "[STREET_ADDRESS]"
click at [889, 125] on span "Invoice PDF" at bounding box center [890, 133] width 76 height 18
click at [975, 104] on button "Edit Order" at bounding box center [983, 95] width 73 height 22
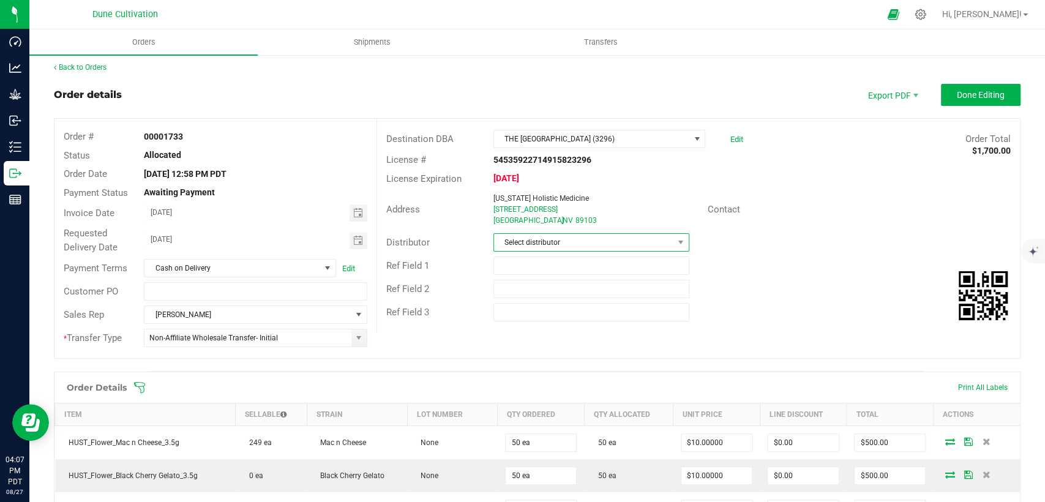
click at [549, 241] on span "Select distributor" at bounding box center [583, 242] width 179 height 17
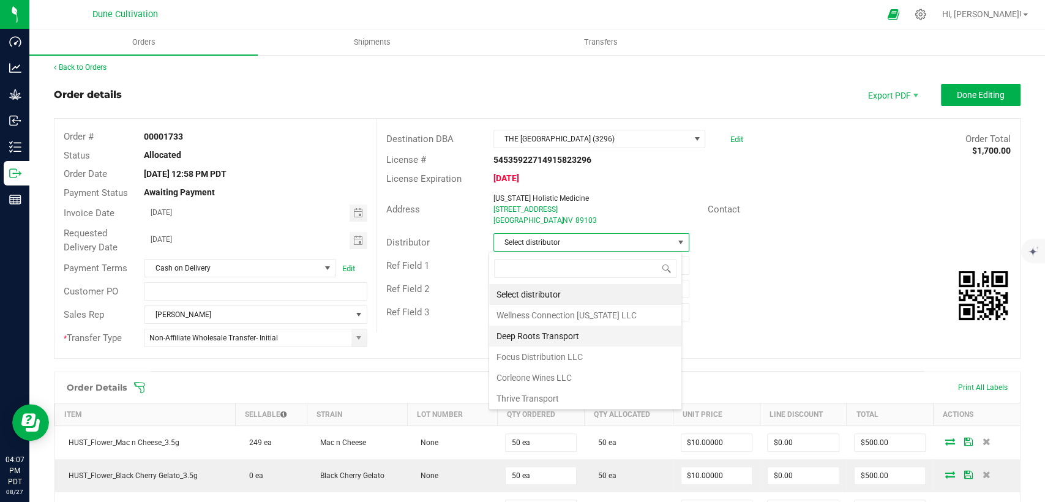
scroll to position [84, 0]
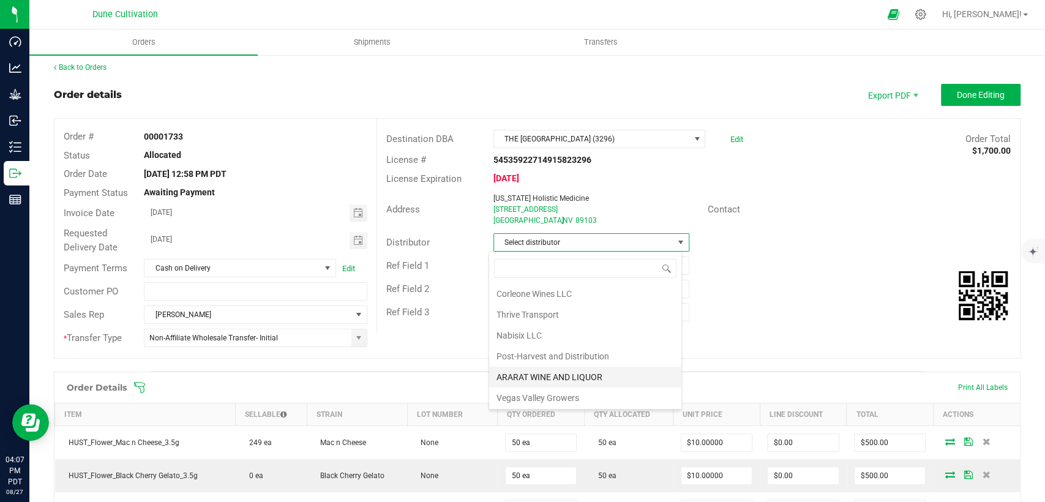
click at [544, 372] on li "ARARAT WINE AND LIQUOR" at bounding box center [585, 377] width 192 height 21
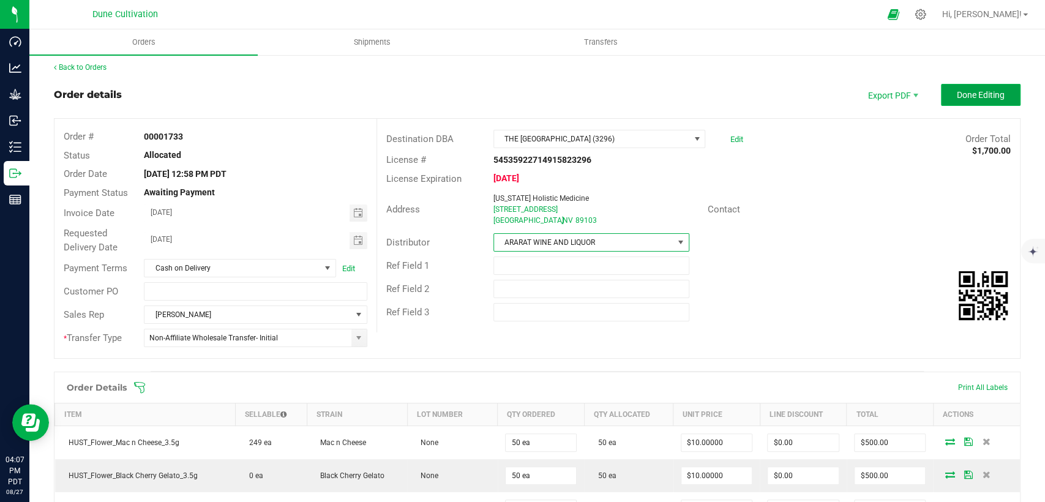
click at [967, 90] on span "Done Editing" at bounding box center [981, 95] width 48 height 10
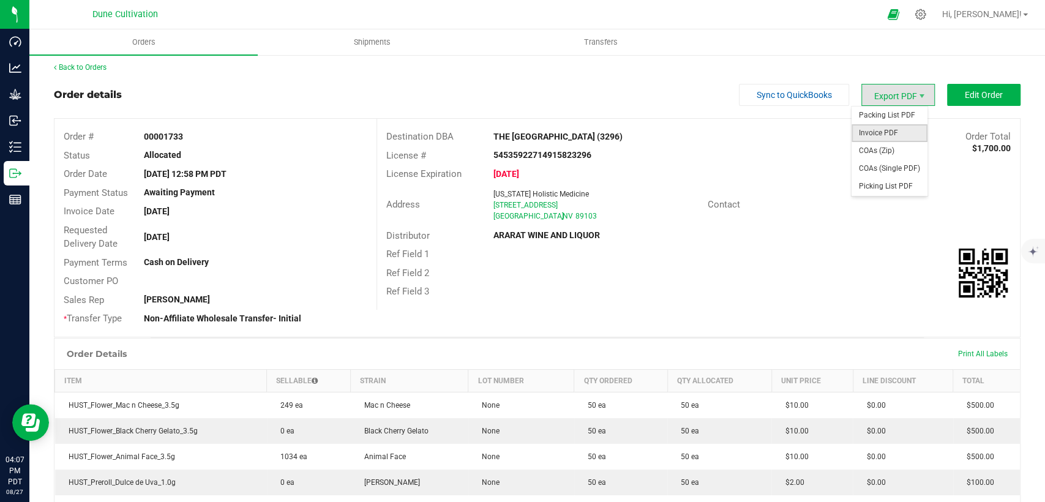
click at [870, 135] on span "Invoice PDF" at bounding box center [890, 133] width 76 height 18
click at [889, 166] on span "COAs (Single PDF)" at bounding box center [890, 169] width 76 height 18
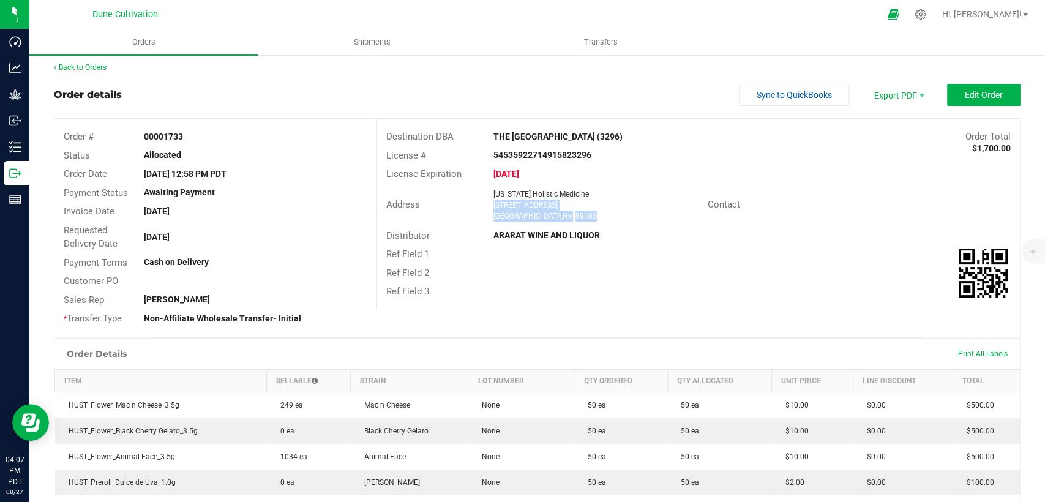
drag, startPoint x: 558, startPoint y: 215, endPoint x: 487, endPoint y: 207, distance: 71.5
click at [487, 207] on div "[US_STATE] Holistic Medicine [STREET_ADDRESS]" at bounding box center [597, 205] width 220 height 33
copy ngx-name-and-address "[STREET_ADDRESS]"
click at [363, 42] on span "Shipments" at bounding box center [372, 42] width 70 height 11
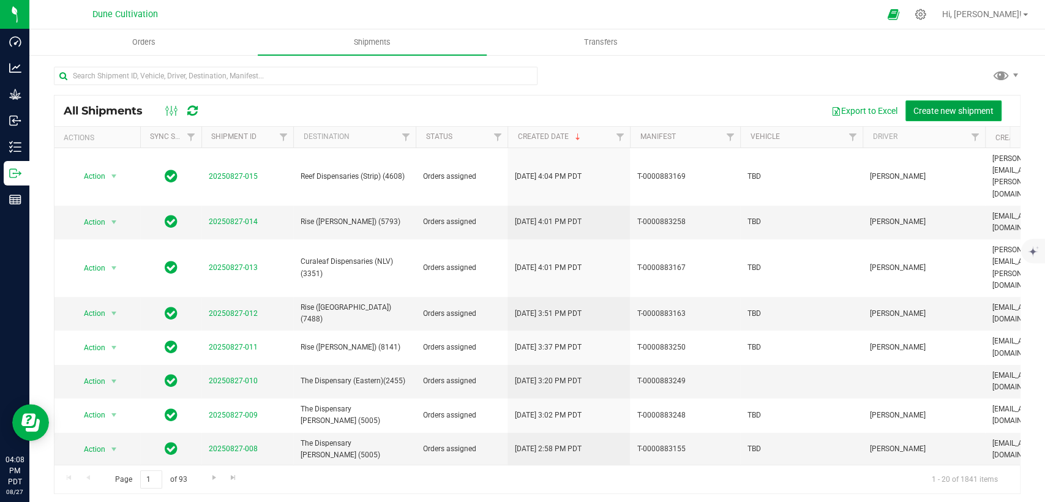
click at [955, 109] on span "Create new shipment" at bounding box center [954, 111] width 80 height 10
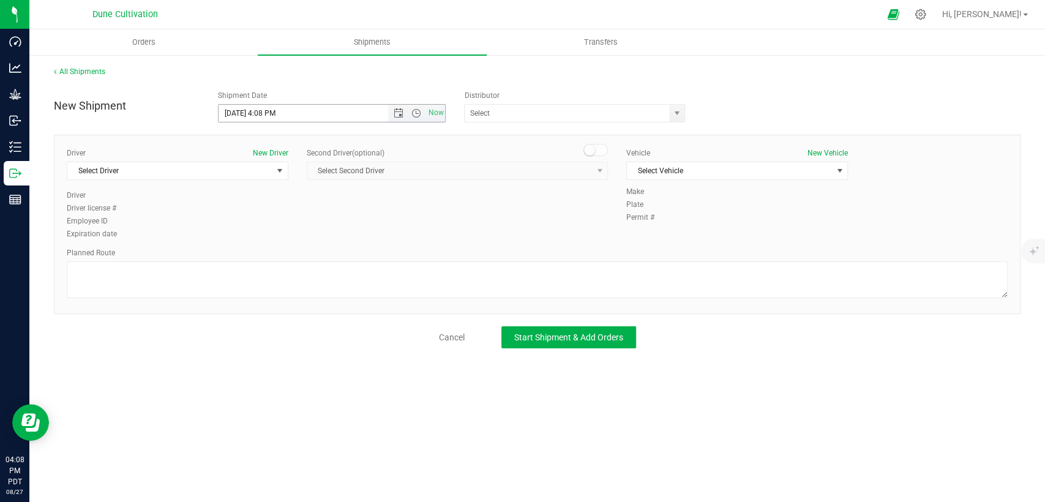
click at [239, 113] on input "[DATE] 4:08 PM" at bounding box center [314, 113] width 190 height 17
drag, startPoint x: 279, startPoint y: 111, endPoint x: 262, endPoint y: 113, distance: 17.2
click at [262, 113] on input "[DATE] 4:08 PM" at bounding box center [314, 113] width 190 height 17
type input "[DATE] 10:00 AM"
click at [675, 104] on span at bounding box center [574, 113] width 221 height 18
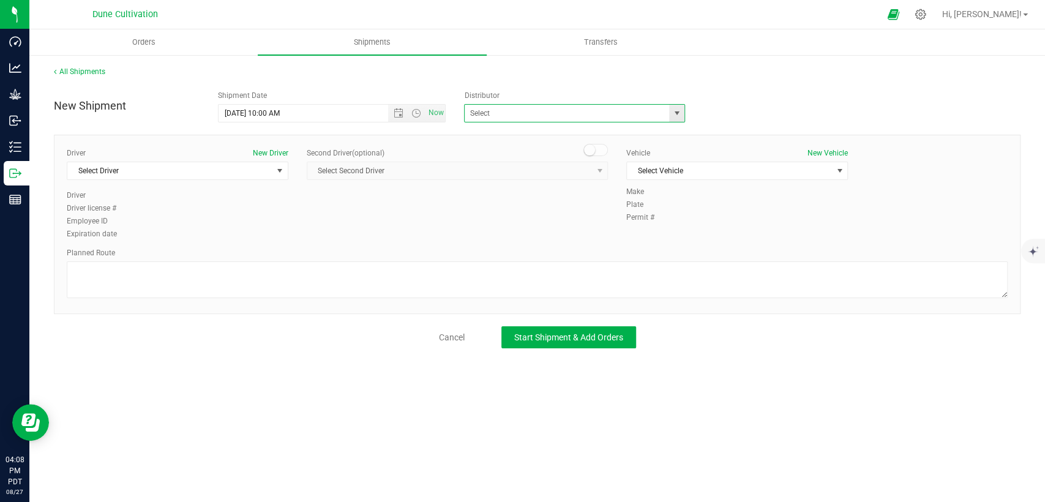
click at [672, 115] on span "select" at bounding box center [677, 113] width 10 height 10
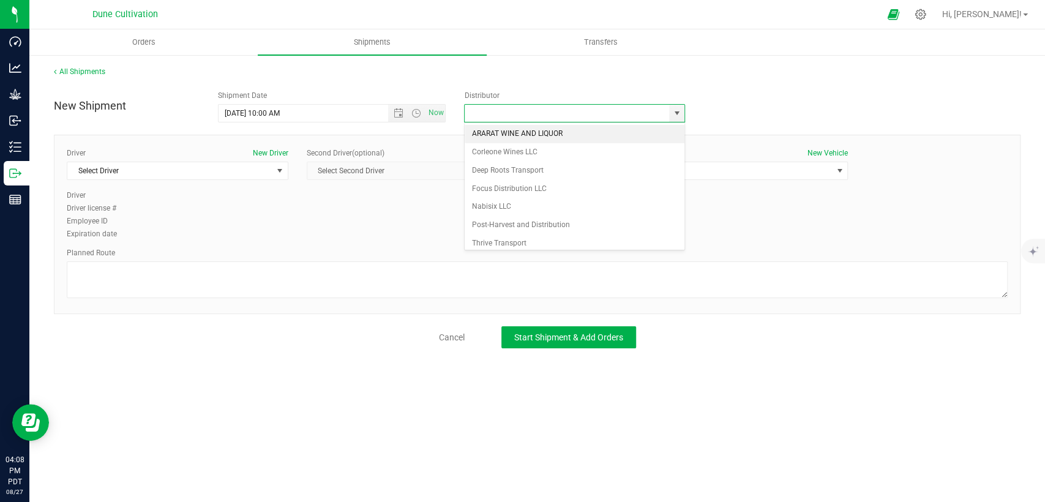
click at [524, 138] on li "ARARAT WINE AND LIQUOR" at bounding box center [575, 134] width 220 height 18
type input "ARARAT WINE AND LIQUOR"
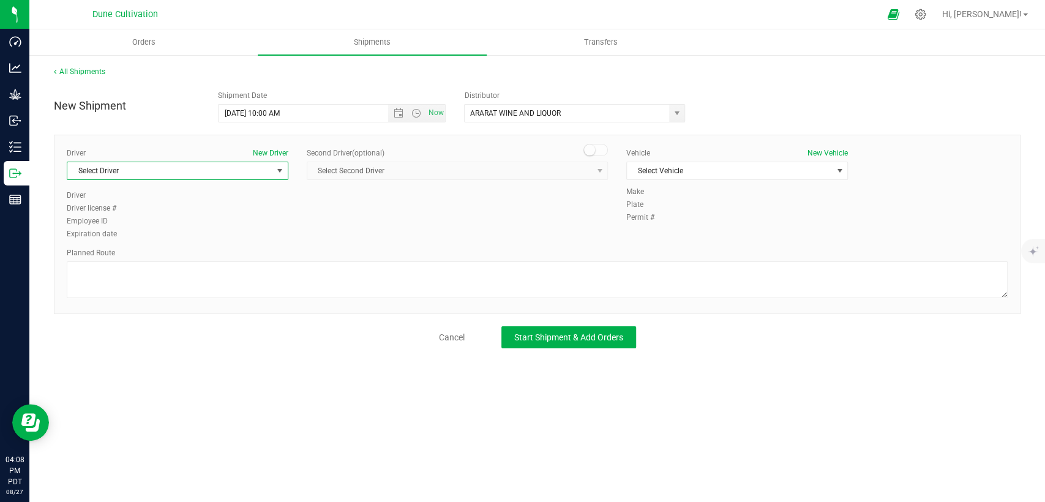
click at [207, 171] on span "Select Driver" at bounding box center [169, 170] width 205 height 17
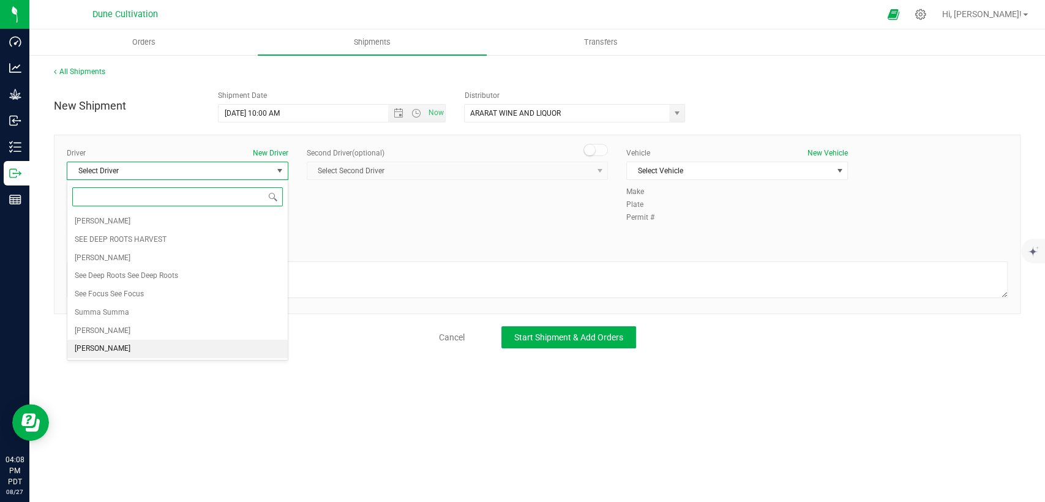
click at [135, 344] on li "[PERSON_NAME]" at bounding box center [177, 349] width 220 height 18
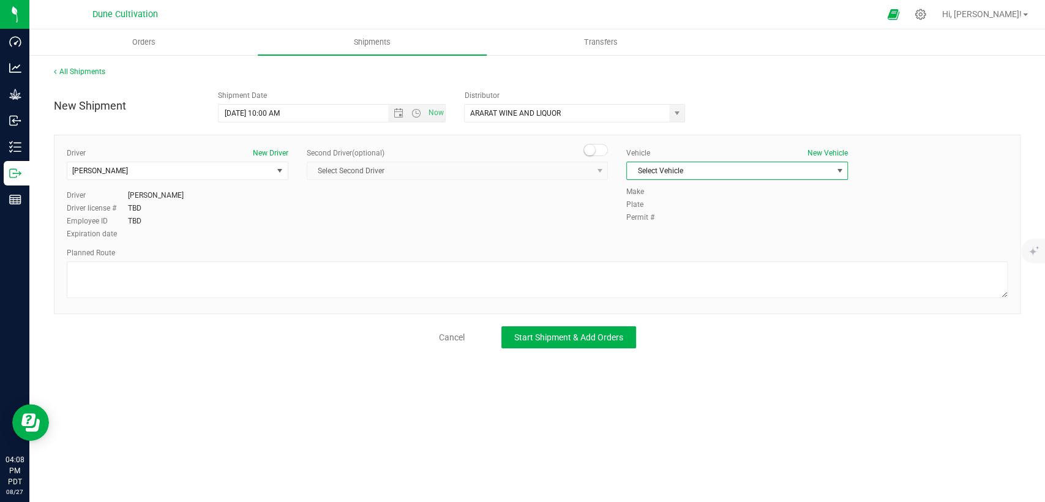
click at [677, 168] on span "Select Vehicle" at bounding box center [729, 170] width 205 height 17
click at [659, 296] on li "TBD" at bounding box center [737, 300] width 220 height 18
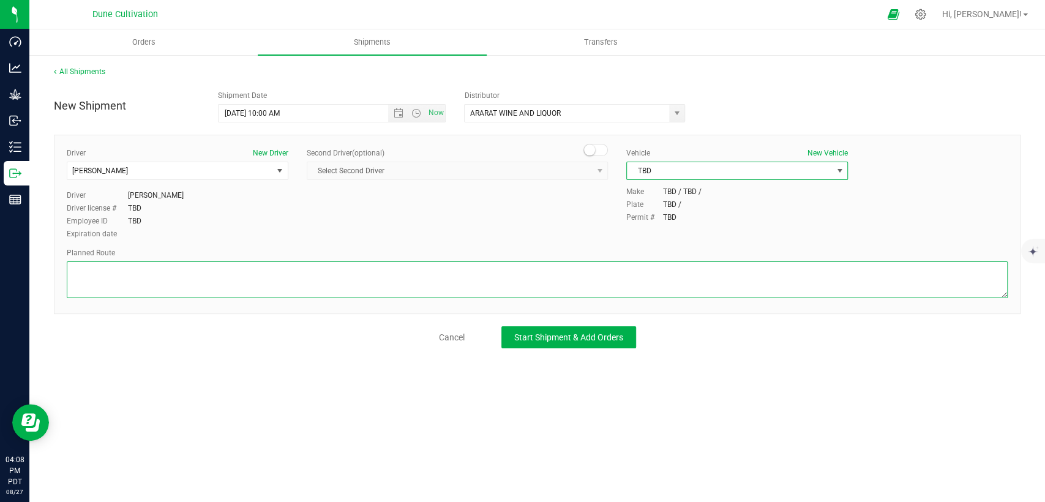
click at [599, 276] on textarea at bounding box center [537, 279] width 941 height 37
paste textarea " Get on I-15 S/US-93 S from [GEOGRAPHIC_DATA] 7 min (2.3 mi)  Follow I-15 S t…"
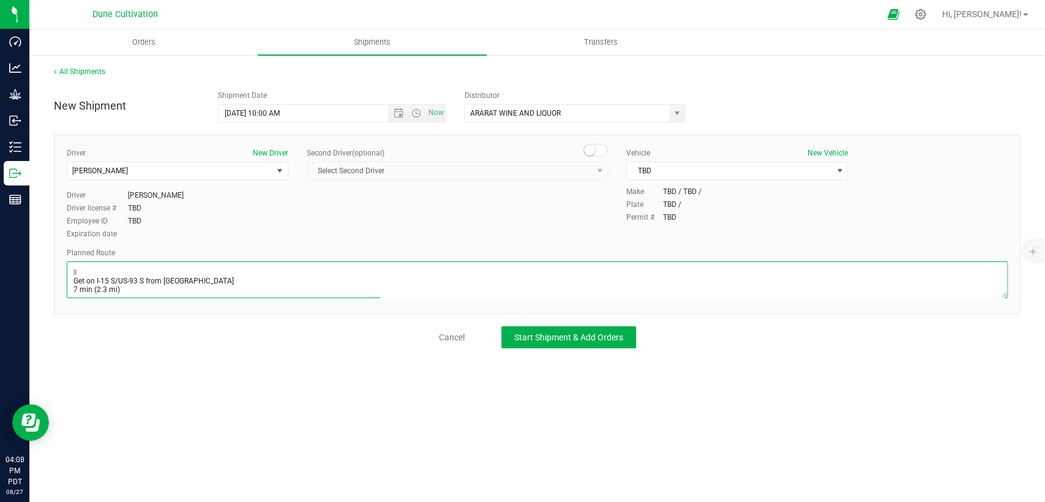
scroll to position [66, 0]
type textarea " Get on I-15 S/US-93 S from [GEOGRAPHIC_DATA] 7 min (2.3 mi)  Follow I-15 S t…"
click at [570, 336] on span "Start Shipment & Add Orders" at bounding box center [568, 337] width 109 height 10
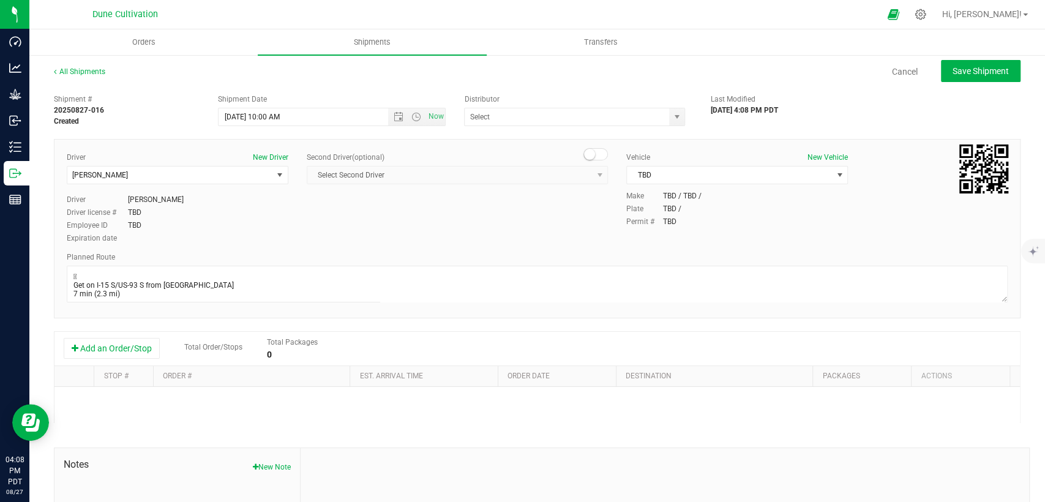
type input "ARARAT WINE AND LIQUOR"
click at [126, 353] on button "Add an Order/Stop" at bounding box center [112, 348] width 96 height 21
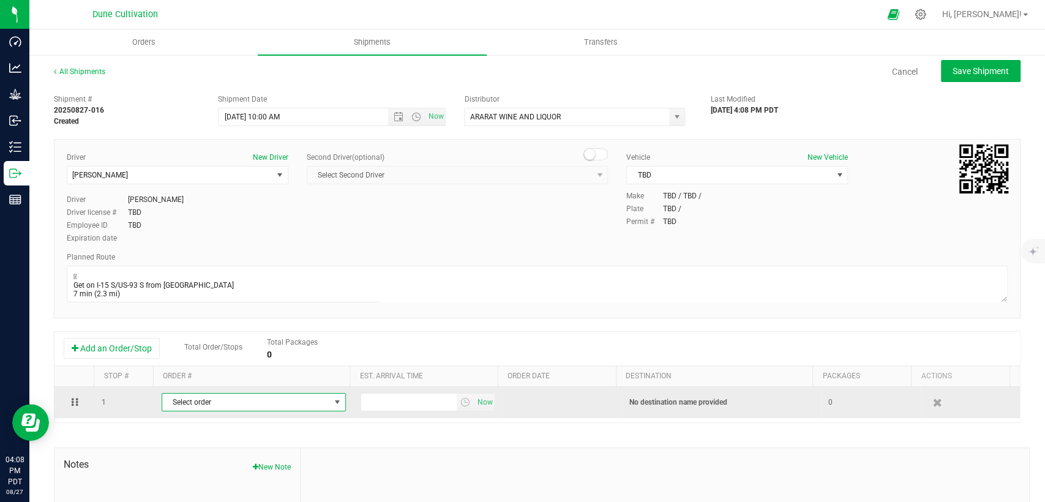
click at [177, 400] on span "Select order" at bounding box center [246, 402] width 168 height 17
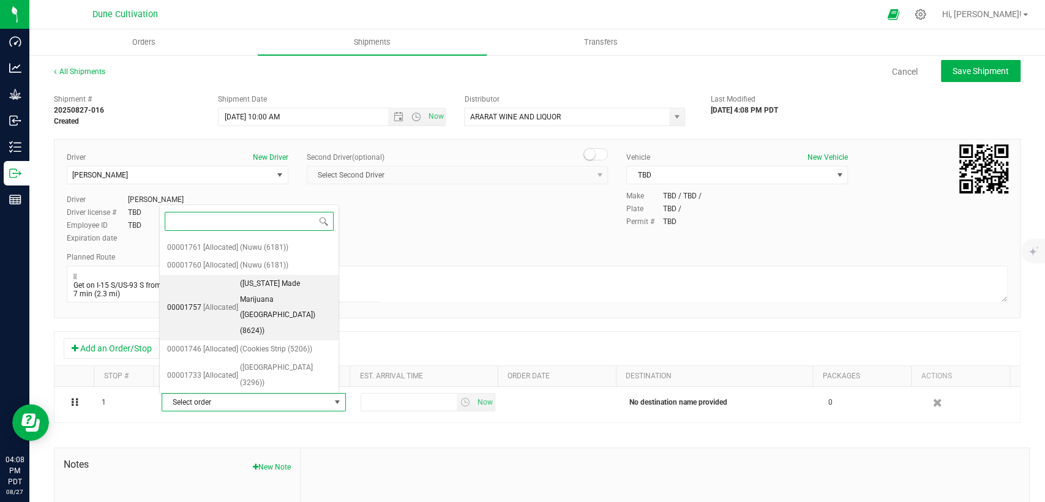
scroll to position [272, 0]
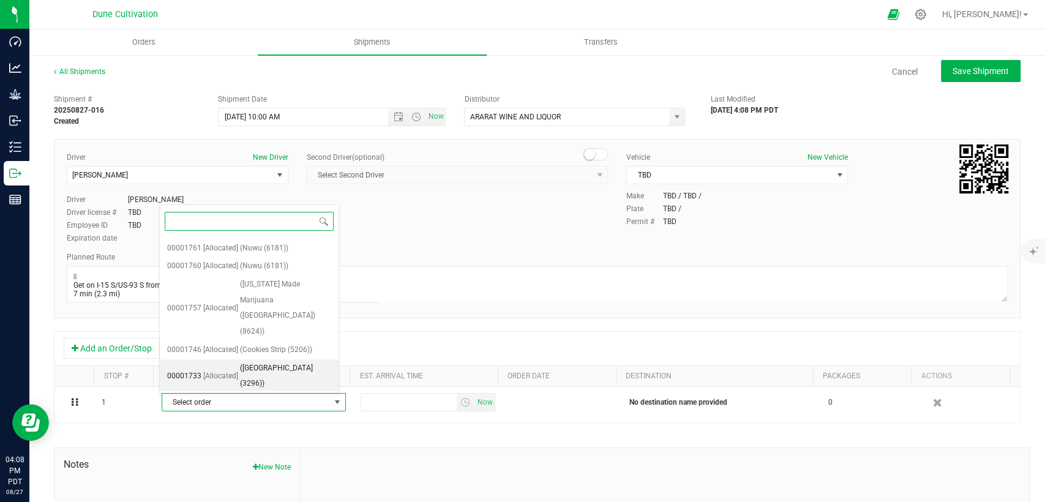
click at [220, 372] on span "[Allocated]" at bounding box center [220, 377] width 35 height 16
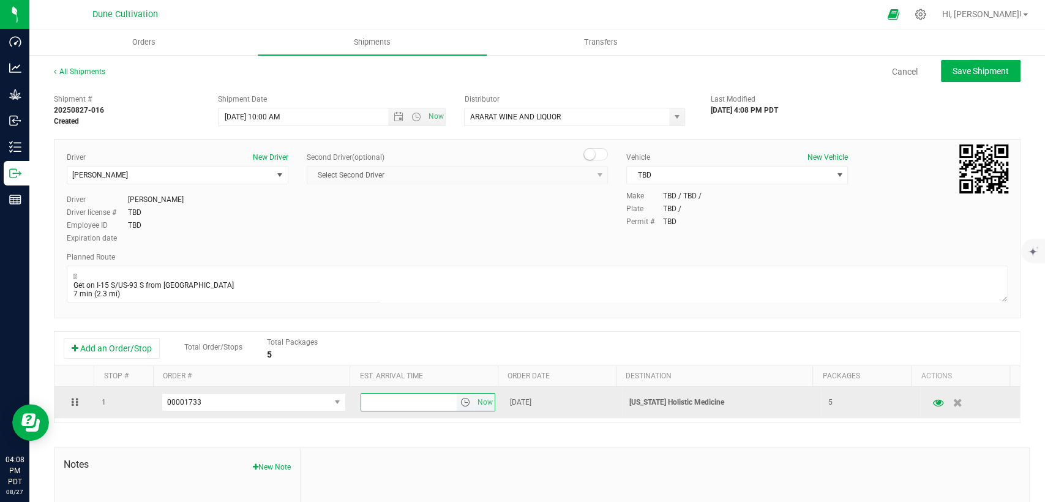
click at [381, 404] on input "text" at bounding box center [409, 402] width 96 height 17
type input "4:00 PM"
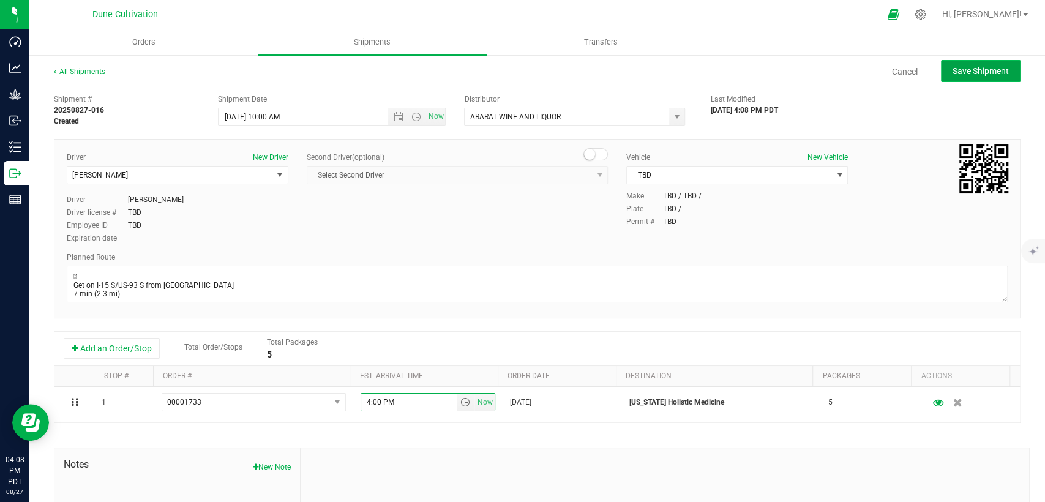
click at [976, 61] on button "Save Shipment" at bounding box center [981, 71] width 80 height 22
type input "[DATE] 5:00 PM"
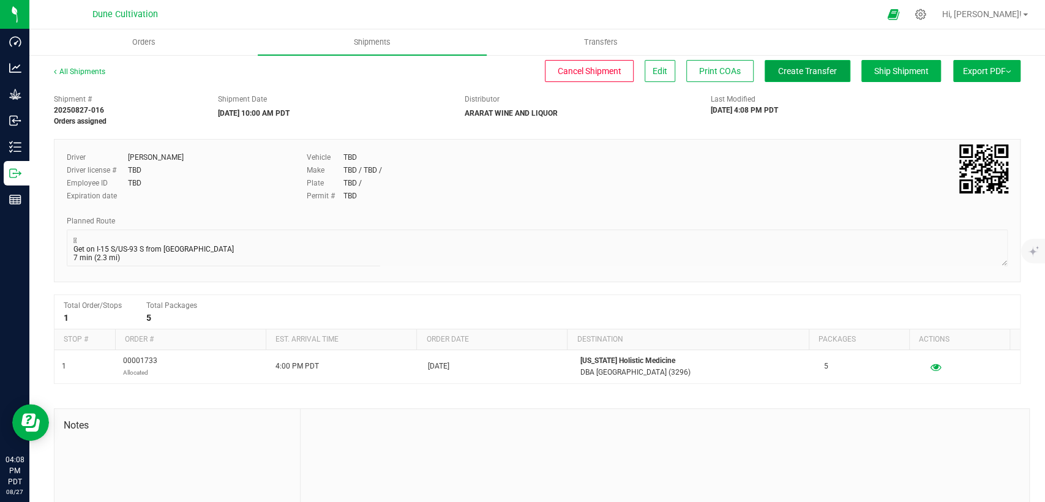
click at [815, 75] on span "Create Transfer" at bounding box center [807, 71] width 59 height 10
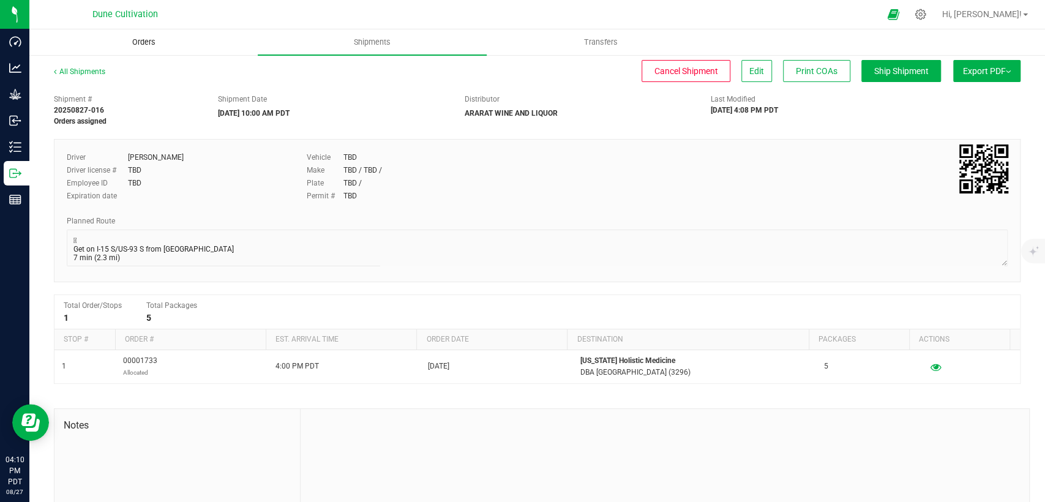
click at [154, 39] on span "Orders" at bounding box center [144, 42] width 56 height 11
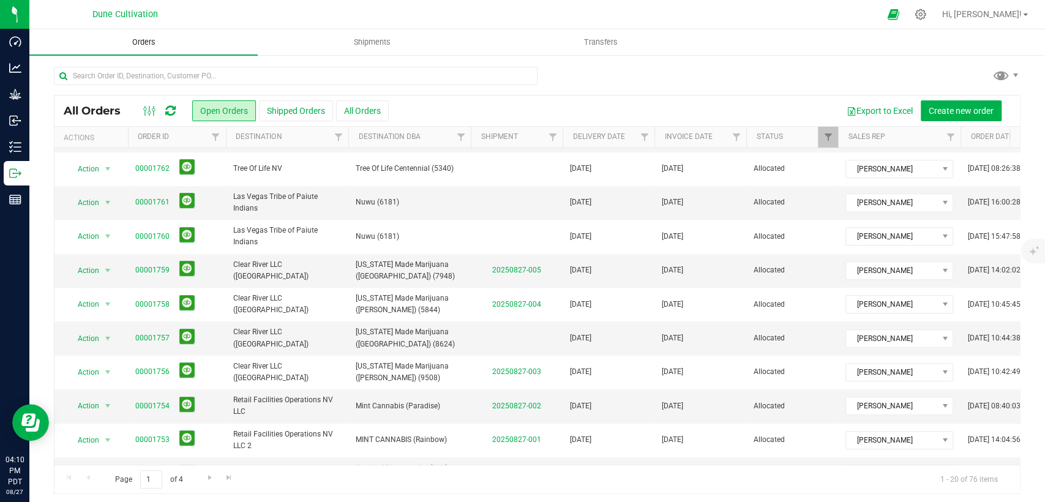
scroll to position [388, 0]
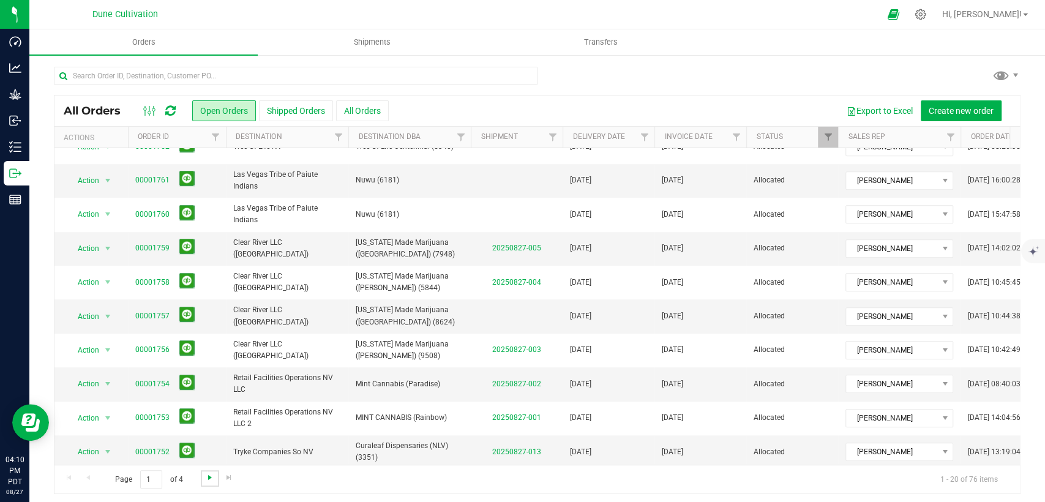
click at [208, 479] on span "Go to the next page" at bounding box center [210, 478] width 10 height 10
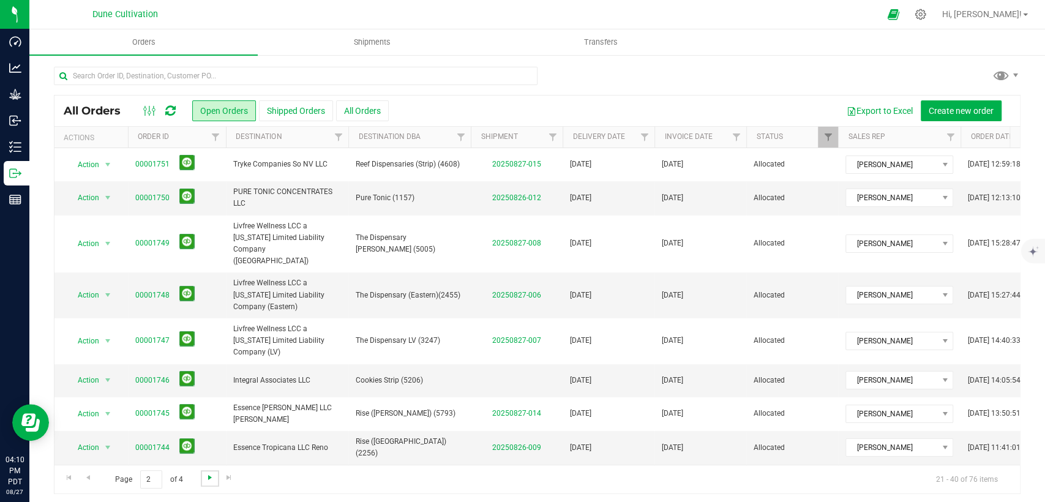
scroll to position [68, 0]
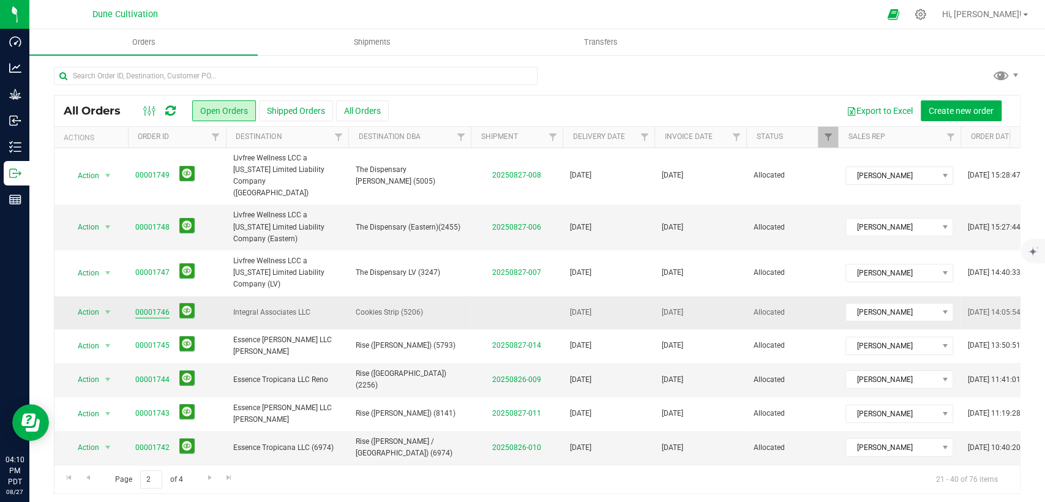
click at [159, 307] on link "00001746" at bounding box center [152, 313] width 34 height 12
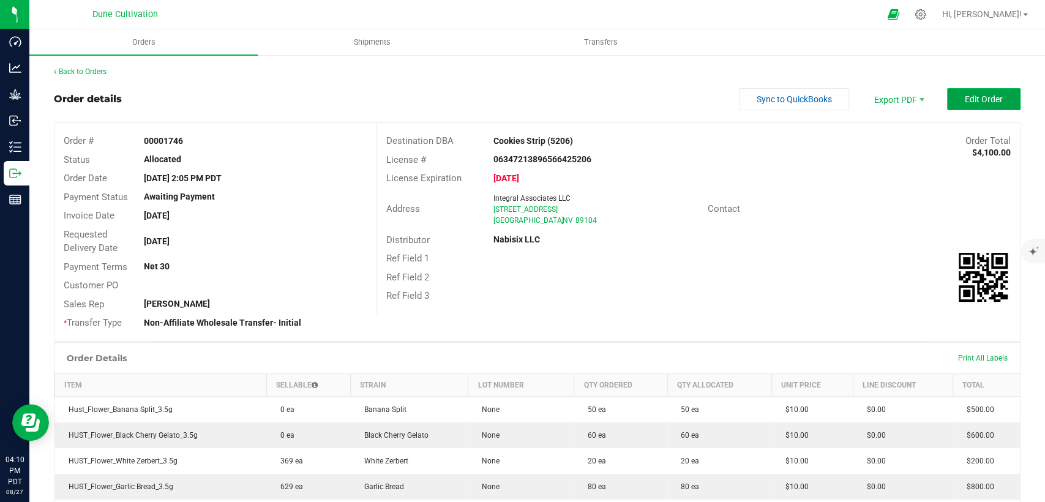
click at [985, 100] on span "Edit Order" at bounding box center [984, 99] width 38 height 10
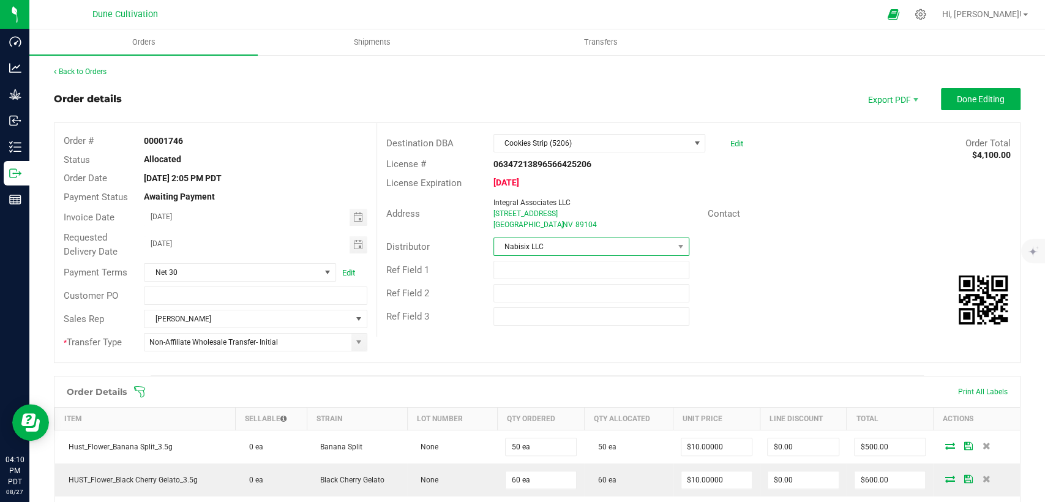
click at [574, 238] on span "Nabisix LLC" at bounding box center [592, 247] width 196 height 18
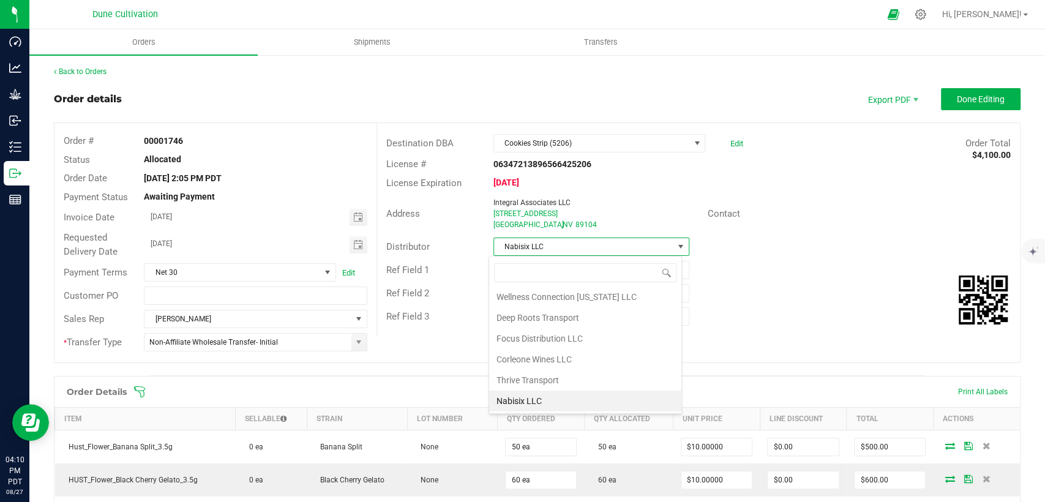
click at [573, 246] on span "Nabisix LLC" at bounding box center [583, 246] width 179 height 17
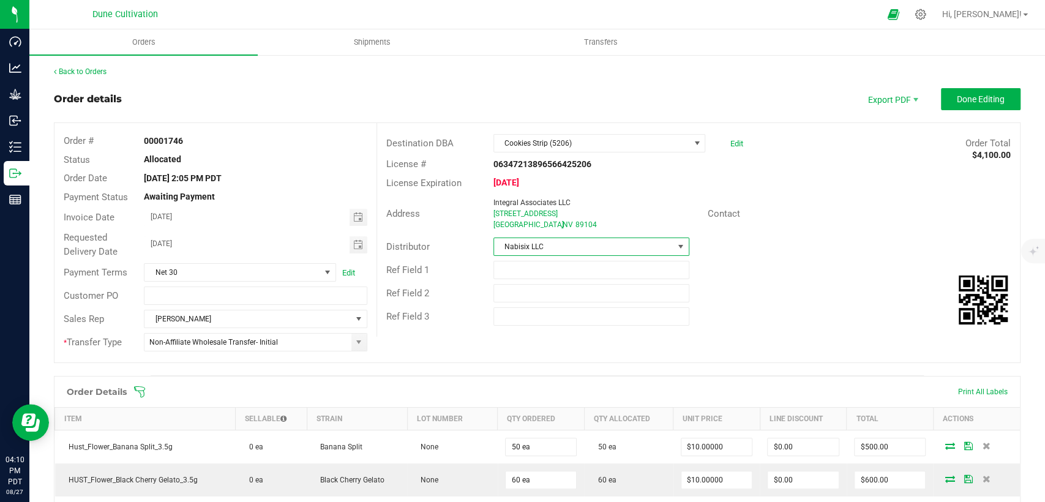
click at [573, 247] on span "Nabisix LLC" at bounding box center [583, 246] width 179 height 17
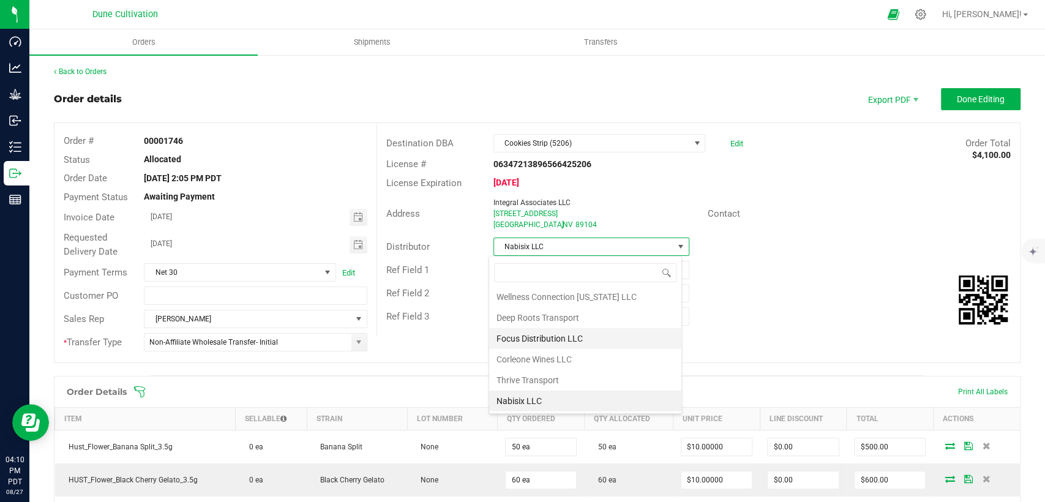
scroll to position [84, 0]
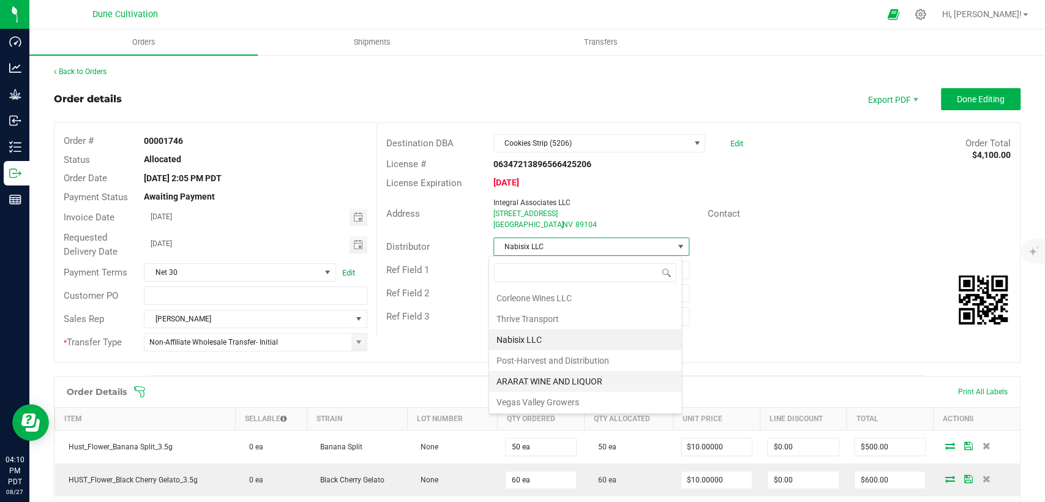
click at [553, 378] on li "ARARAT WINE AND LIQUOR" at bounding box center [585, 381] width 192 height 21
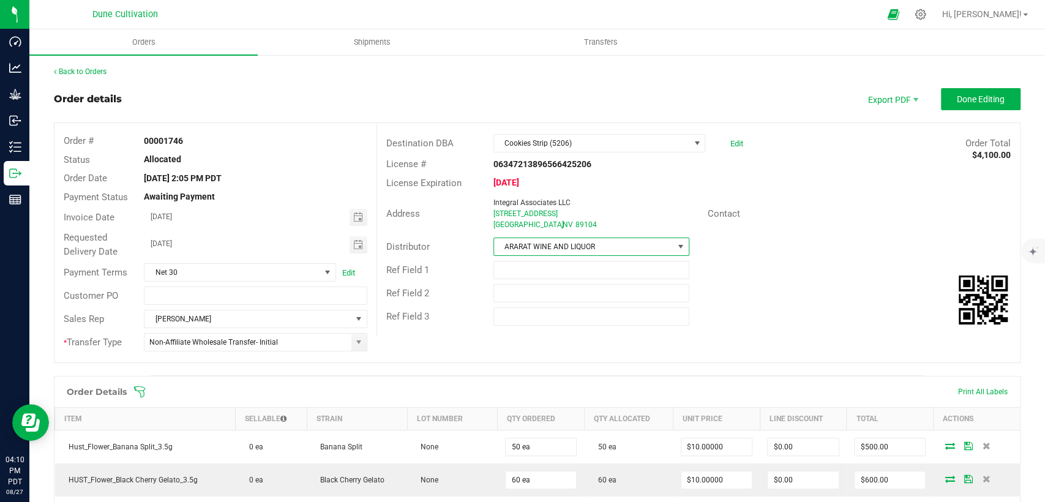
click at [1012, 97] on div "Back to Orders Order details Export PDF Done Editing Order # 00001746 Status Al…" at bounding box center [537, 499] width 1016 height 890
click at [998, 99] on button "Done Editing" at bounding box center [981, 99] width 80 height 22
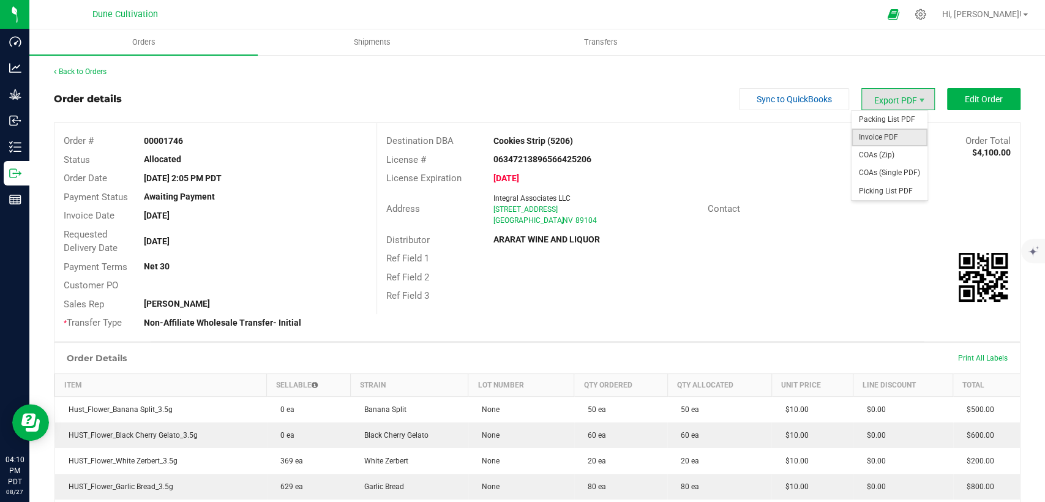
click at [885, 142] on span "Invoice PDF" at bounding box center [890, 138] width 76 height 18
click at [882, 178] on span "COAs (Single PDF)" at bounding box center [890, 173] width 76 height 18
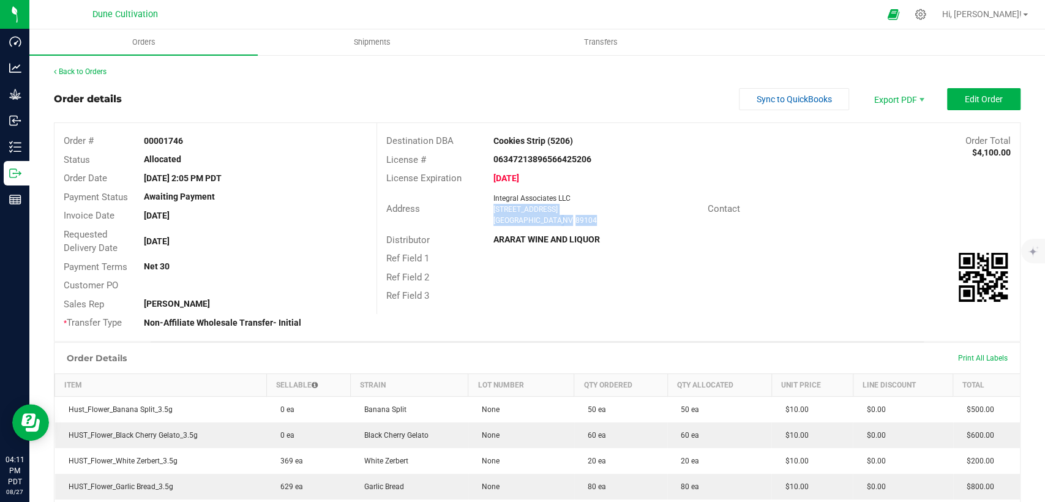
drag, startPoint x: 560, startPoint y: 217, endPoint x: 488, endPoint y: 208, distance: 72.8
click at [494, 208] on ngx-name-and-address "Integral Associates LLC [STREET_ADDRESS]" at bounding box center [596, 209] width 205 height 33
copy ngx-name-and-address "[STREET_ADDRESS]"
click at [372, 37] on span "Shipments" at bounding box center [372, 42] width 70 height 11
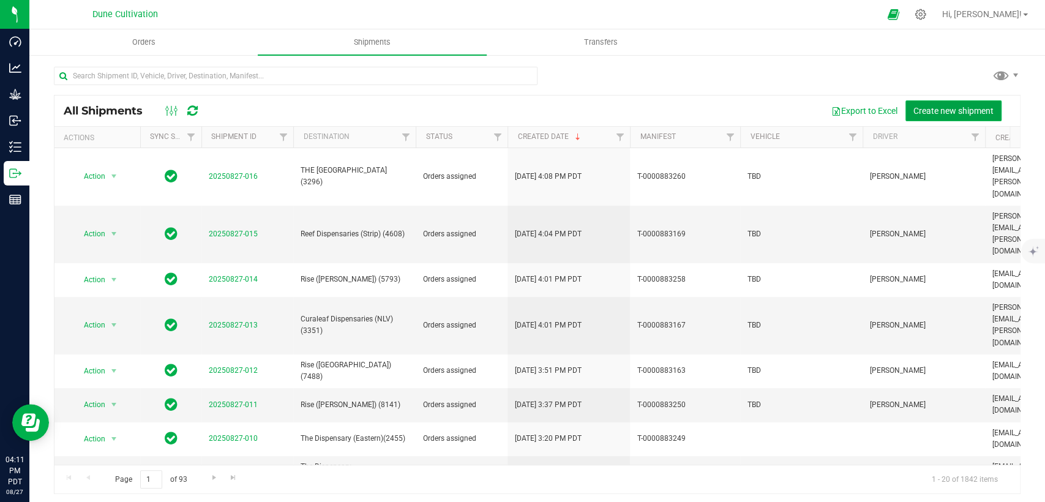
click at [906, 115] on button "Create new shipment" at bounding box center [954, 110] width 96 height 21
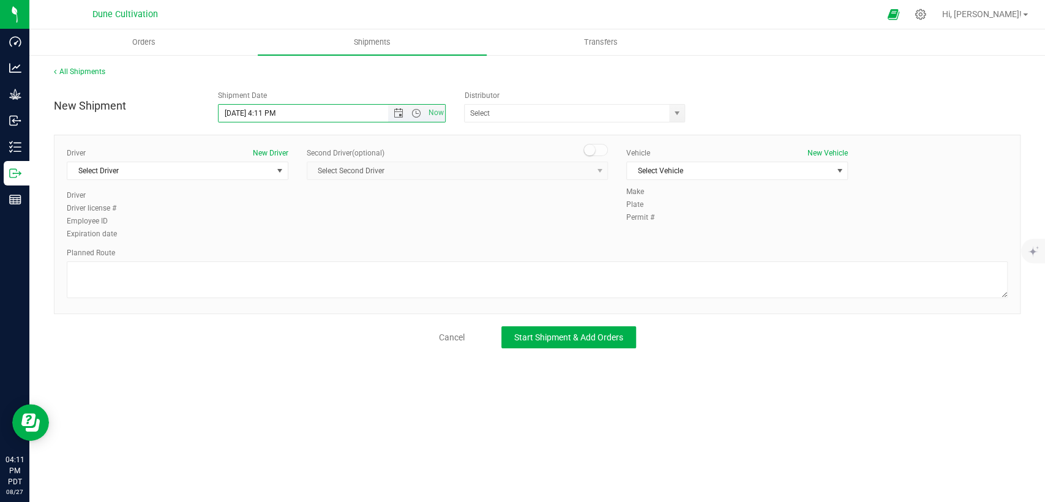
click at [238, 109] on input "[DATE] 4:11 PM" at bounding box center [314, 113] width 190 height 17
drag, startPoint x: 281, startPoint y: 111, endPoint x: 261, endPoint y: 111, distance: 20.2
click at [261, 111] on input "[DATE] 4:11 PM" at bounding box center [314, 113] width 190 height 17
click at [671, 114] on span "select" at bounding box center [676, 113] width 15 height 17
type input "[DATE] 10:00 AM"
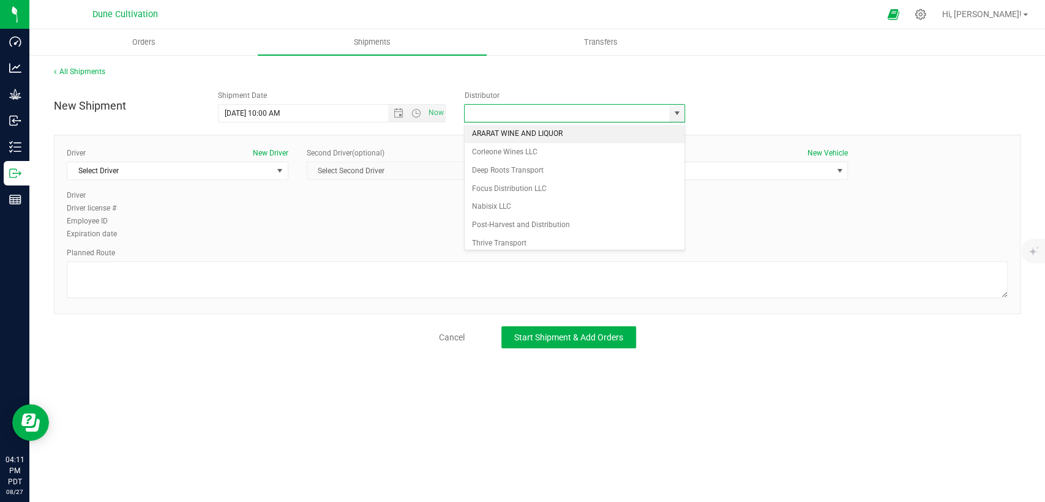
click at [533, 133] on li "ARARAT WINE AND LIQUOR" at bounding box center [575, 134] width 220 height 18
type input "ARARAT WINE AND LIQUOR"
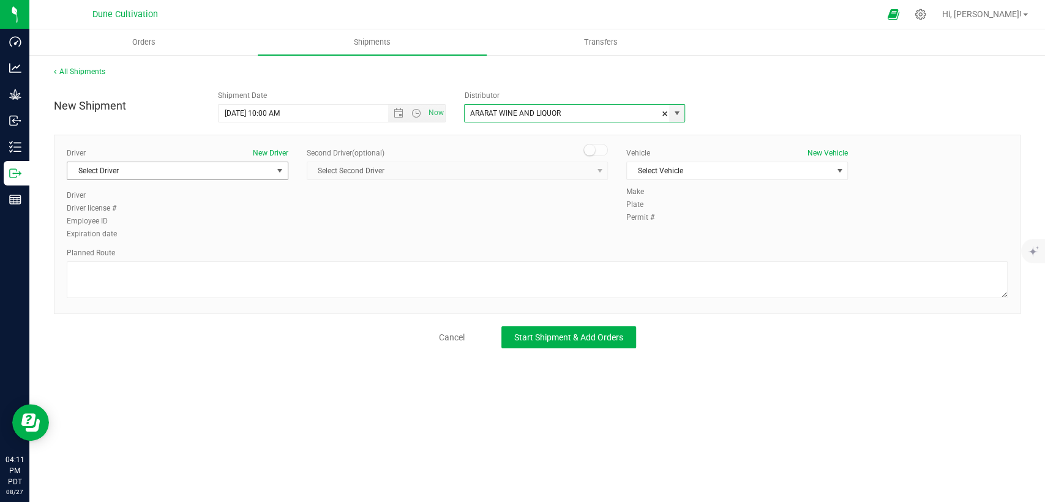
click at [265, 175] on span "Select Driver" at bounding box center [169, 170] width 205 height 17
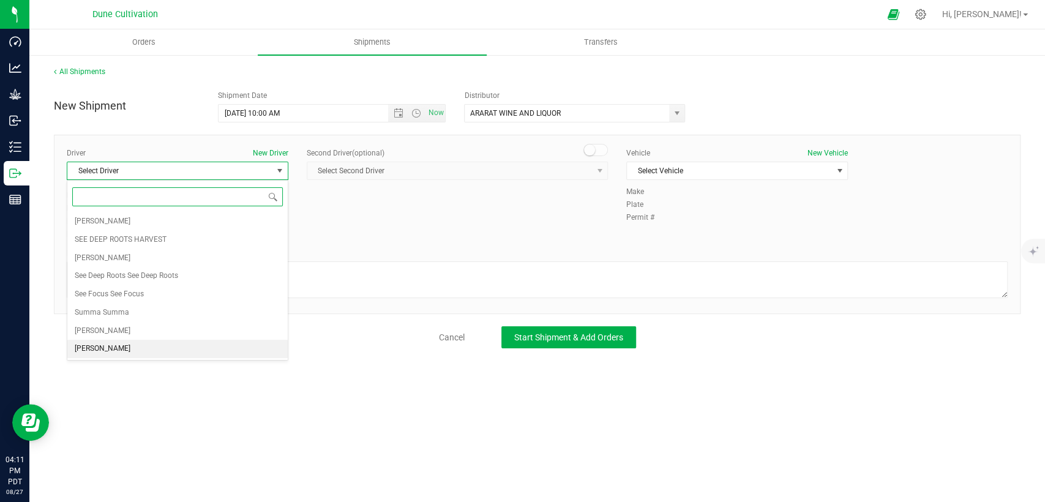
click at [156, 340] on li "[PERSON_NAME]" at bounding box center [177, 349] width 220 height 18
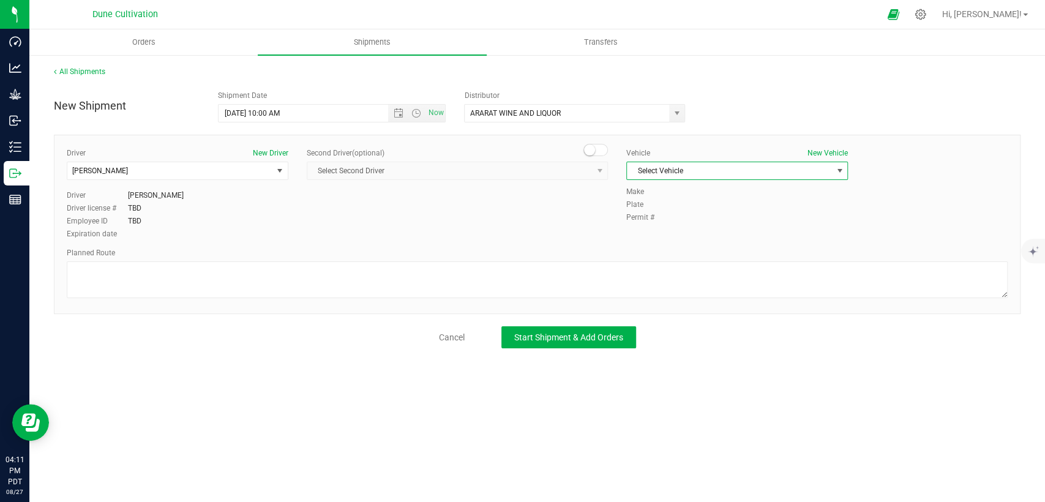
click at [685, 165] on span "Select Vehicle" at bounding box center [729, 170] width 205 height 17
click at [637, 300] on li "TBD" at bounding box center [737, 300] width 220 height 18
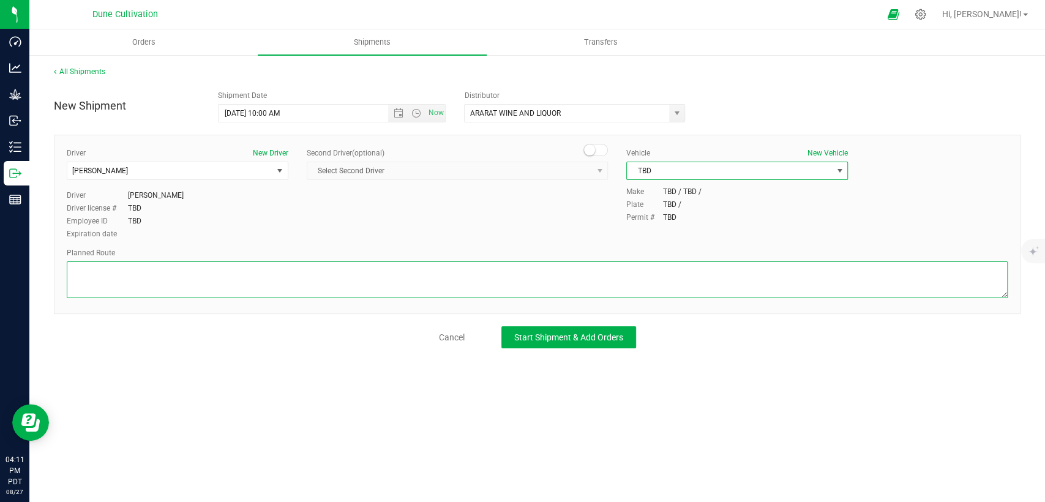
click at [536, 260] on div "Planned Route" at bounding box center [537, 274] width 941 height 54
paste textarea " Take N [PERSON_NAME] and E [PERSON_NAME] Ave to E Cheyenne Ave 4 min (1.5 mi)…"
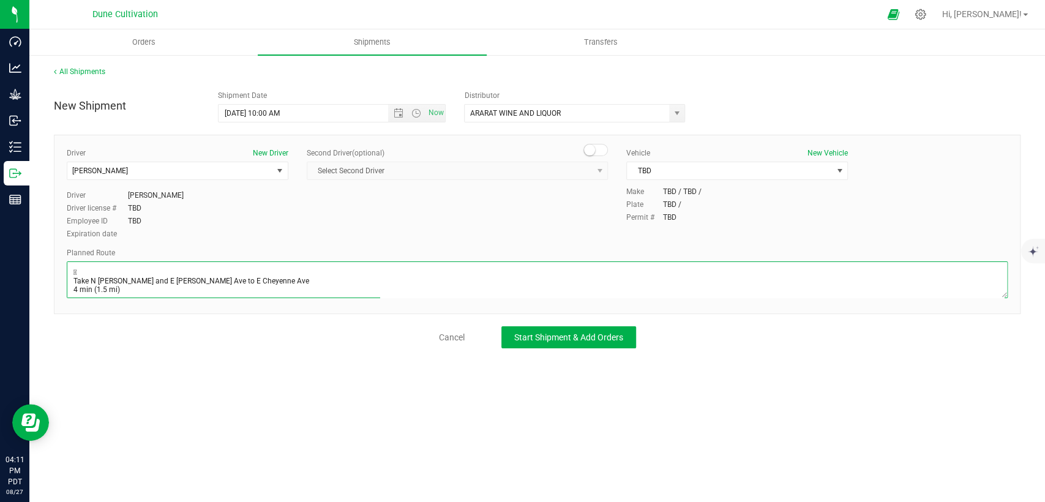
scroll to position [83, 0]
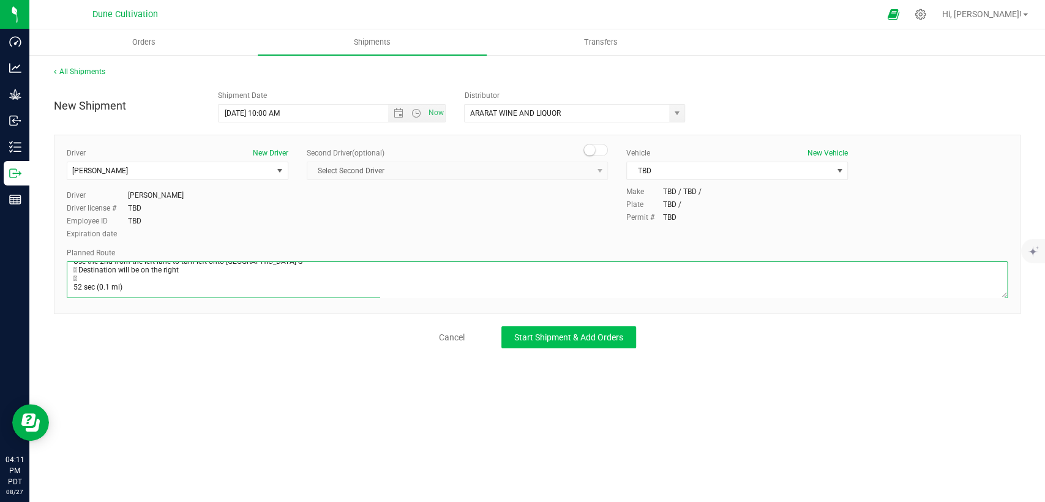
type textarea " Take N [PERSON_NAME] and E [PERSON_NAME] Ave to E Cheyenne Ave 4 min (1.5 mi)…"
click at [555, 329] on button "Start Shipment & Add Orders" at bounding box center [568, 337] width 135 height 22
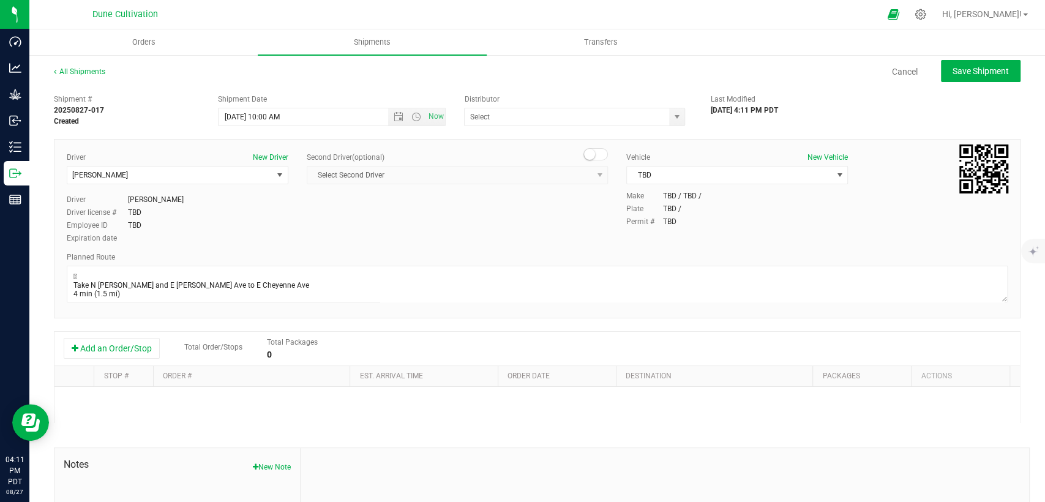
type input "ARARAT WINE AND LIQUOR"
click at [124, 349] on button "Add an Order/Stop" at bounding box center [112, 348] width 96 height 21
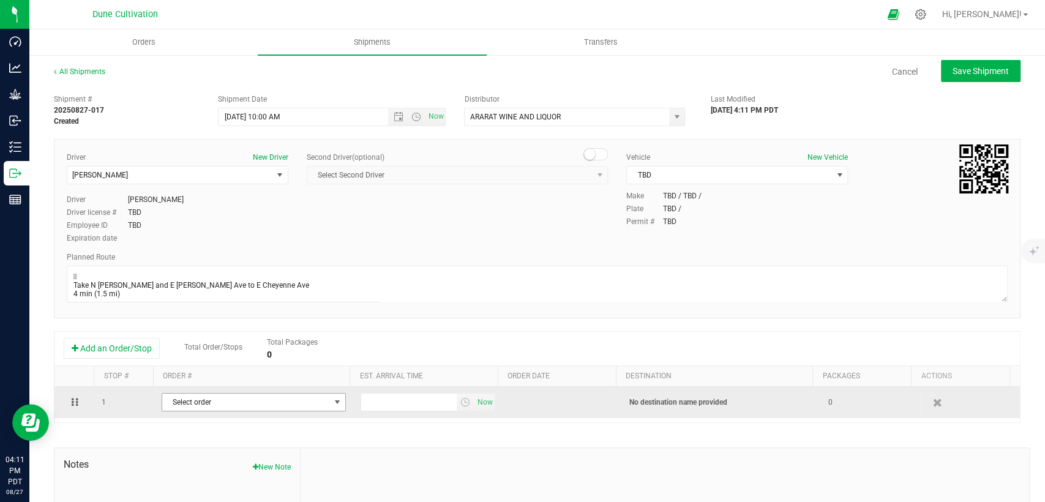
click at [248, 400] on span "Select order" at bounding box center [246, 402] width 168 height 17
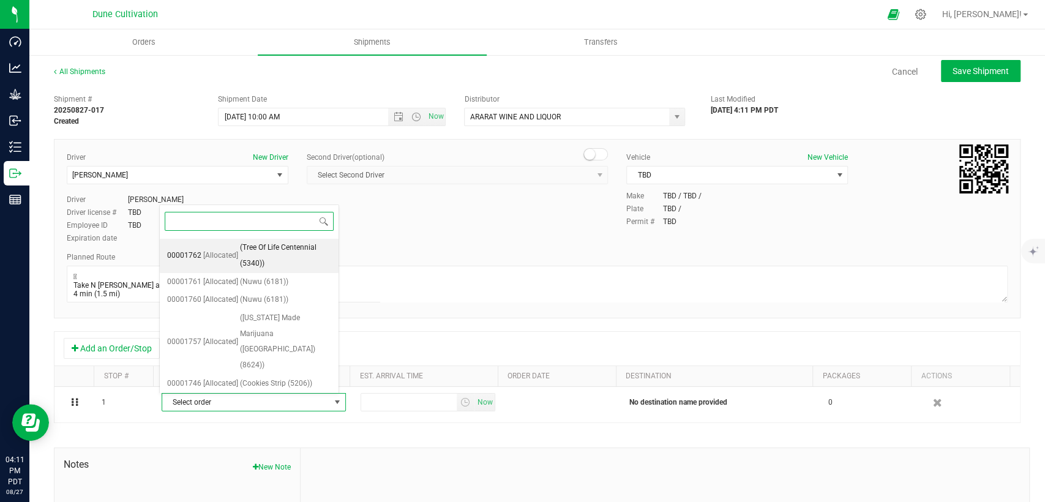
scroll to position [238, 0]
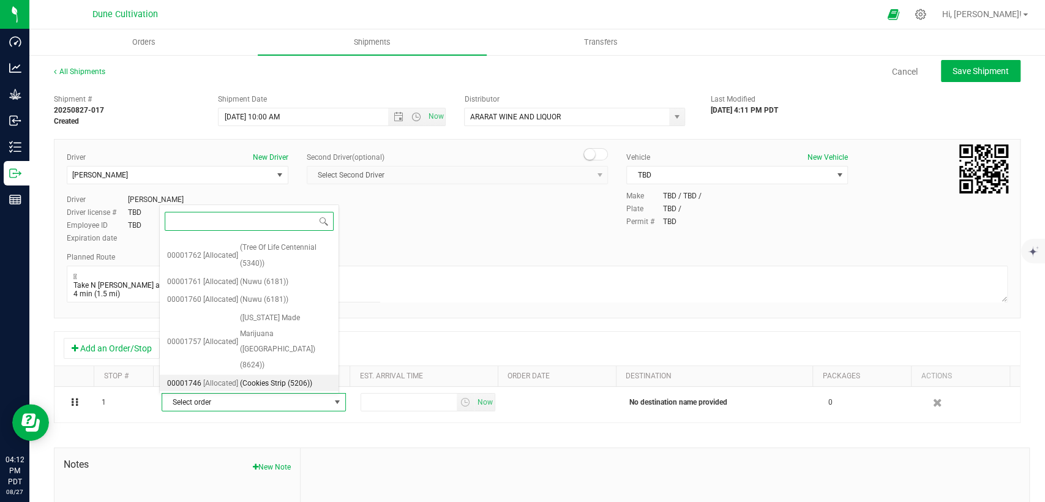
click at [235, 376] on span "[Allocated]" at bounding box center [220, 384] width 35 height 16
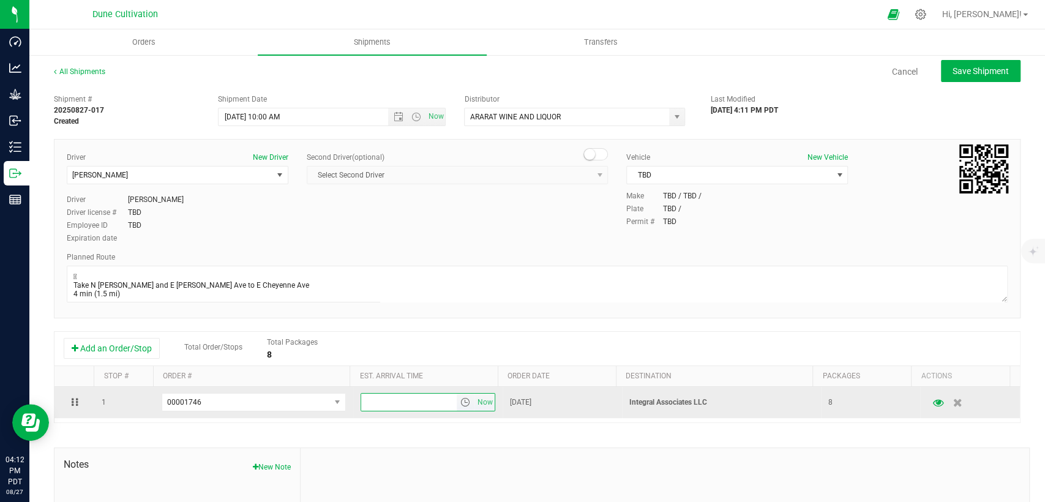
click at [396, 410] on input "text" at bounding box center [409, 402] width 96 height 17
type input "4:00 PM"
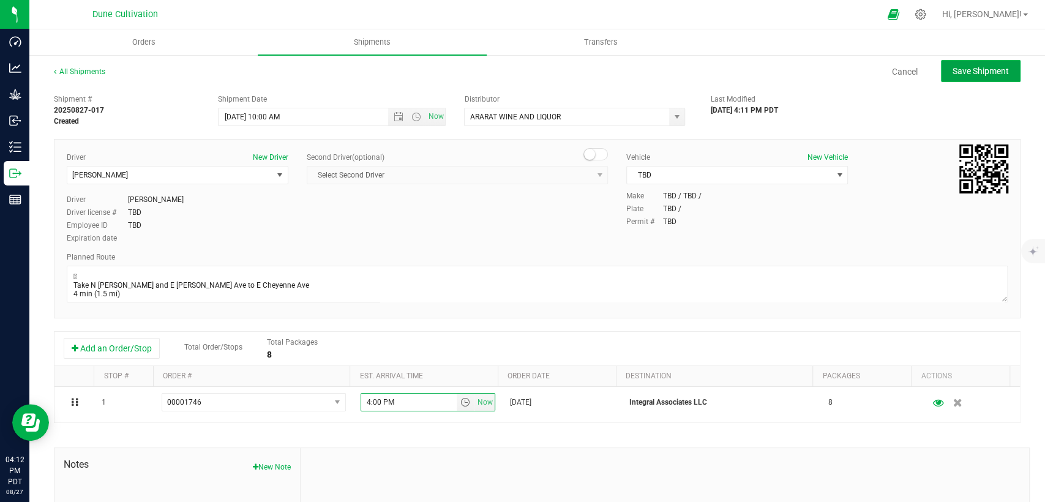
click at [948, 77] on button "Save Shipment" at bounding box center [981, 71] width 80 height 22
type input "[DATE] 5:00 PM"
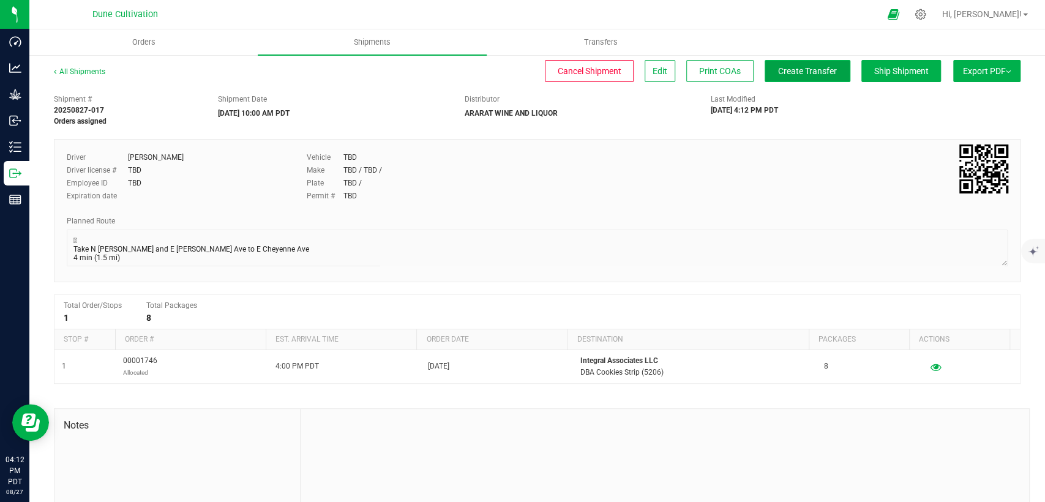
click at [765, 70] on button "Create Transfer" at bounding box center [808, 71] width 86 height 22
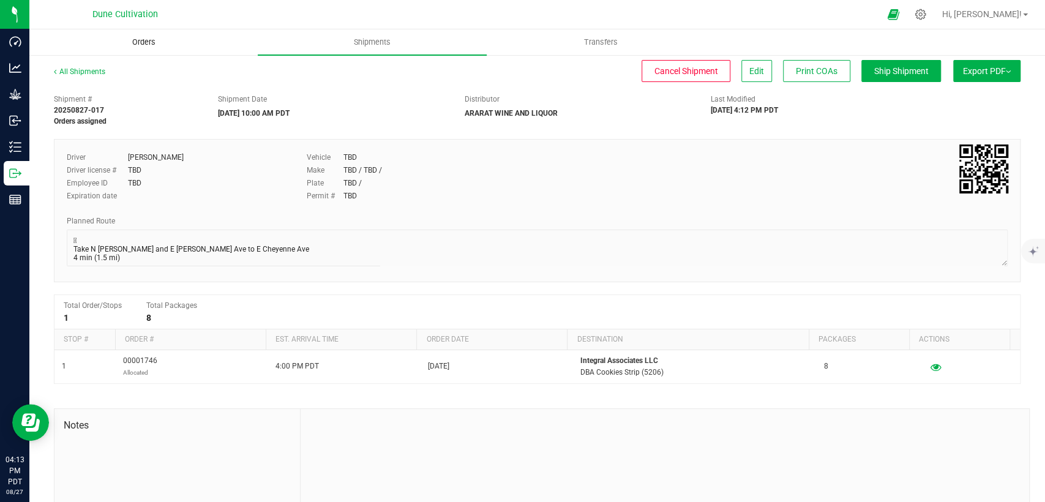
click at [162, 36] on uib-tab-heading "Orders" at bounding box center [143, 42] width 227 height 24
